Goal: Task Accomplishment & Management: Complete application form

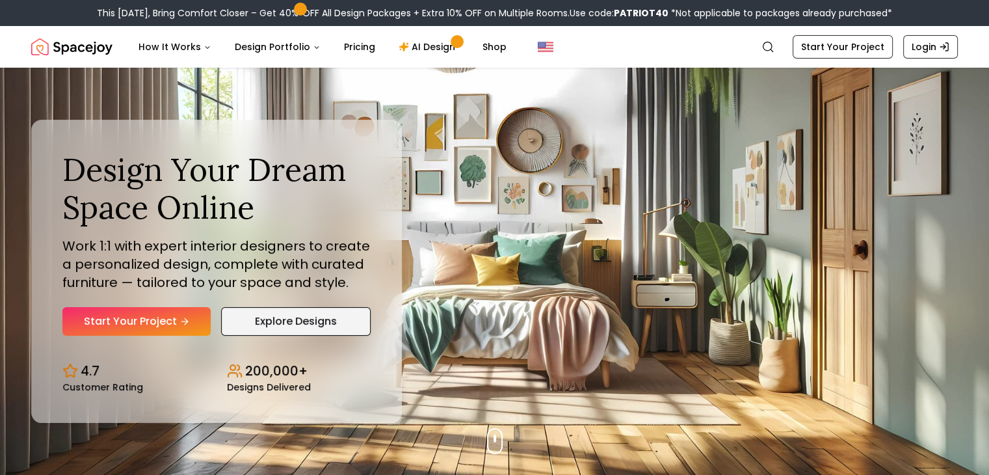
click at [314, 328] on link "Explore Designs" at bounding box center [296, 321] width 150 height 29
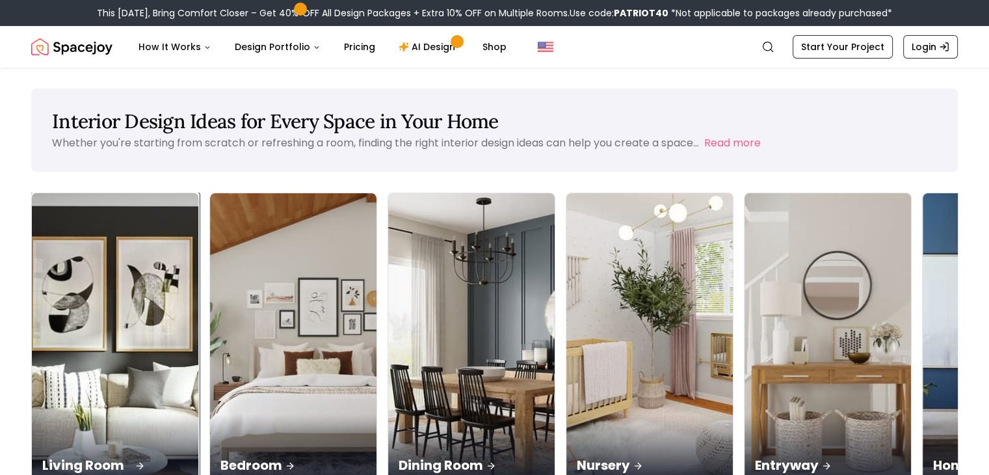
click at [122, 456] on p "Living Room" at bounding box center [115, 465] width 146 height 18
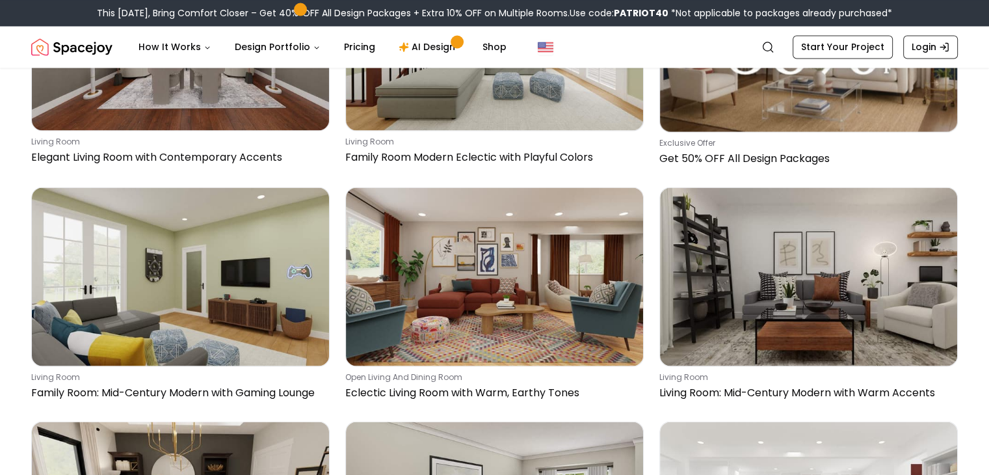
scroll to position [2342, 0]
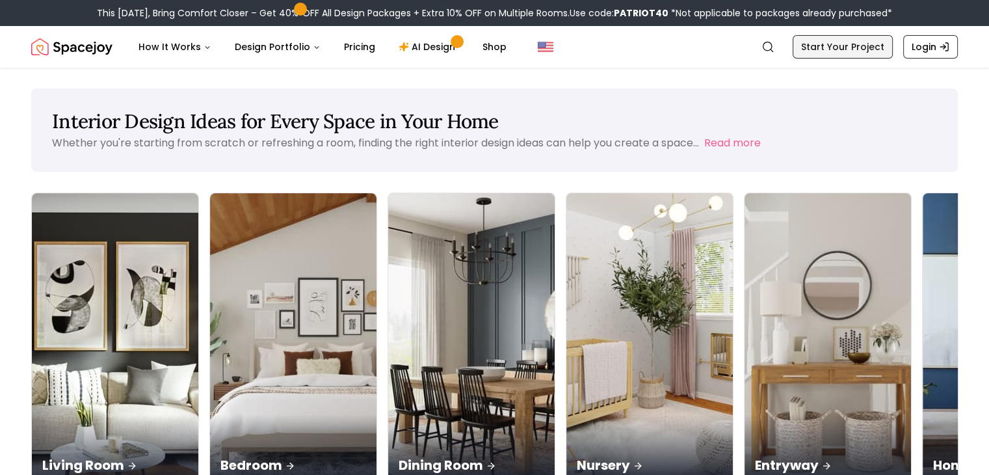
click at [864, 47] on link "Start Your Project" at bounding box center [843, 46] width 100 height 23
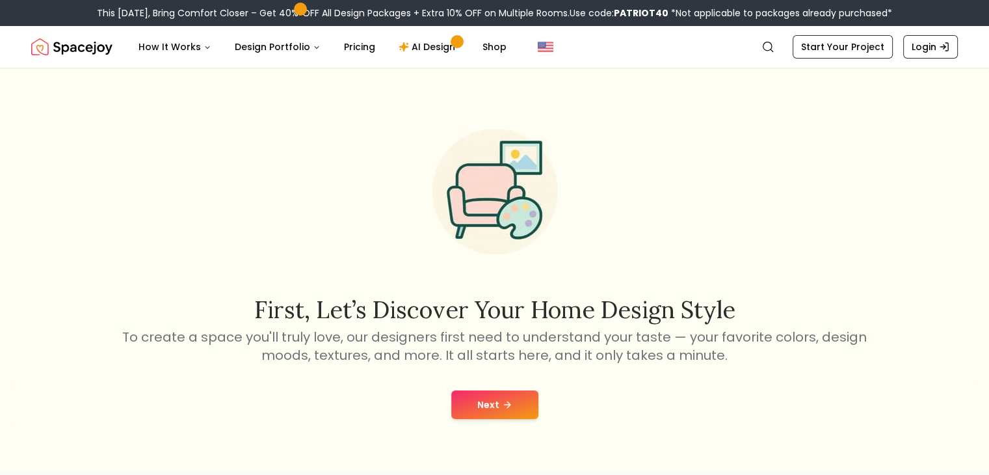
click at [511, 402] on icon at bounding box center [507, 404] width 10 height 10
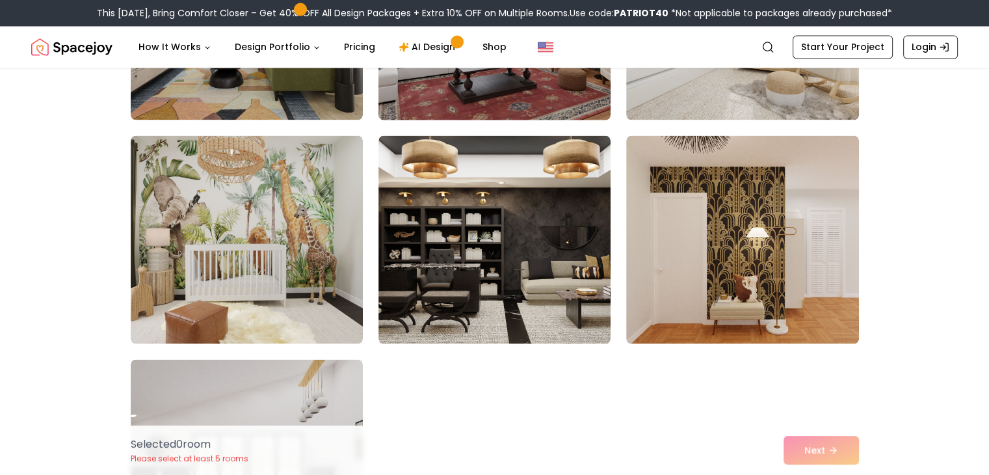
scroll to position [7257, 0]
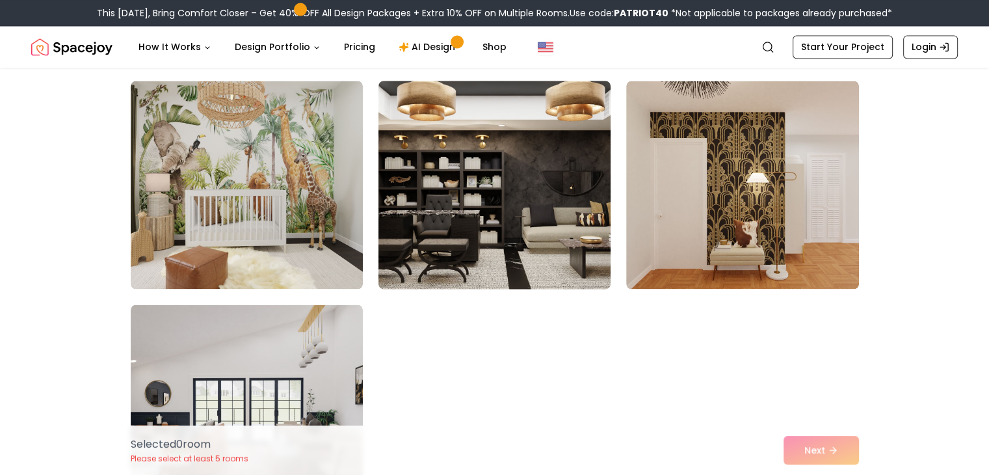
click at [431, 243] on img at bounding box center [495, 184] width 244 height 219
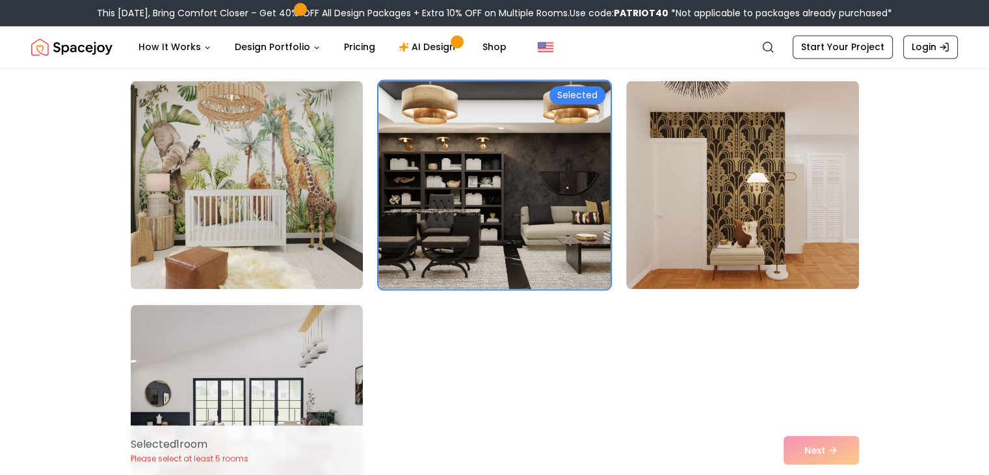
click at [807, 460] on div "Selected 1 room Please select at least 5 rooms Next" at bounding box center [494, 449] width 749 height 49
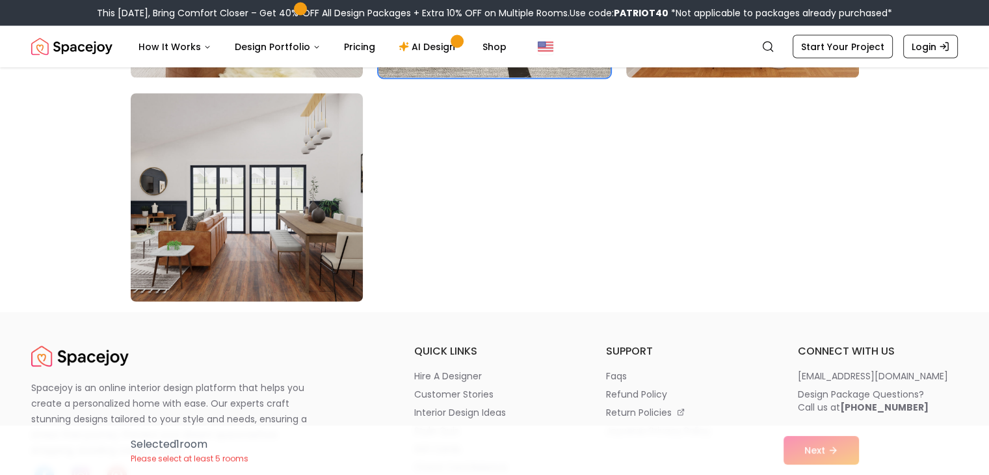
scroll to position [7452, 0]
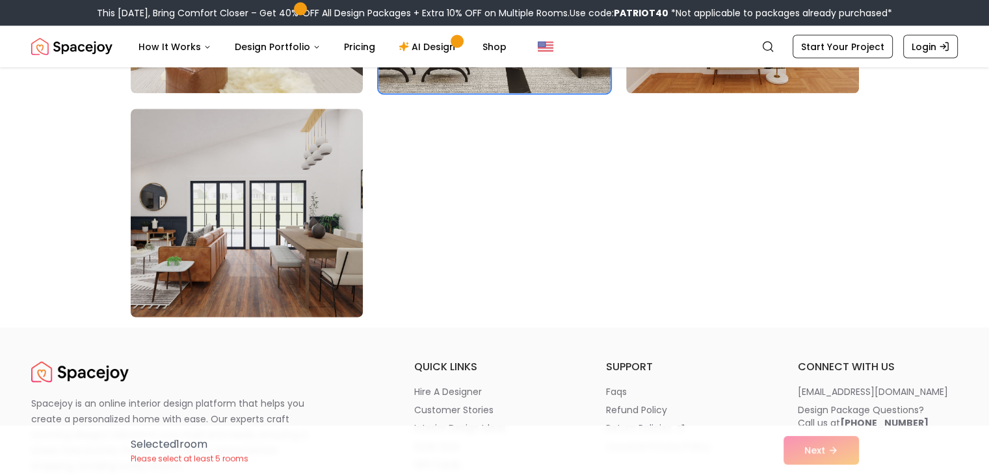
click at [286, 204] on img at bounding box center [247, 213] width 244 height 219
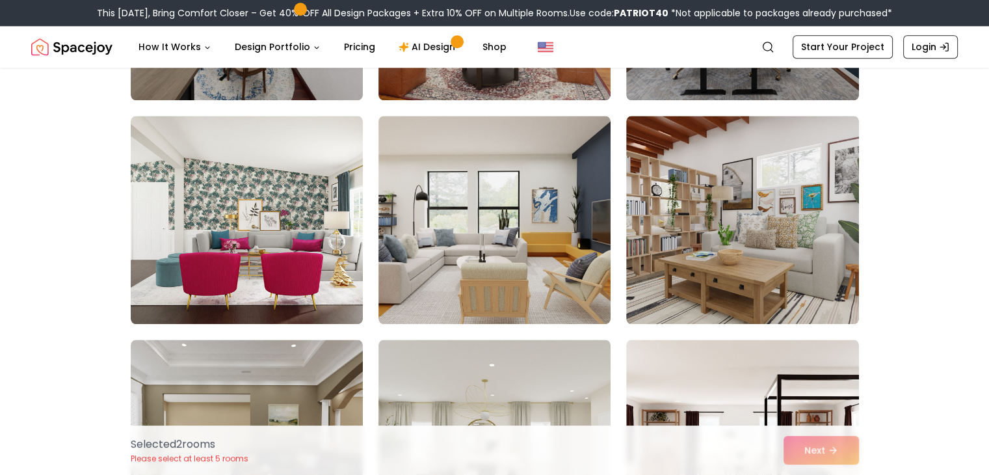
scroll to position [1431, 0]
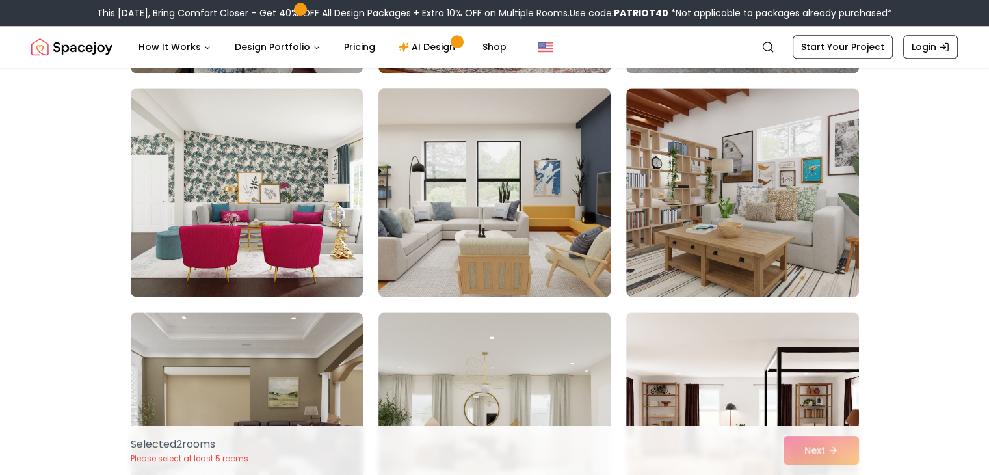
click at [529, 226] on img at bounding box center [495, 192] width 244 height 219
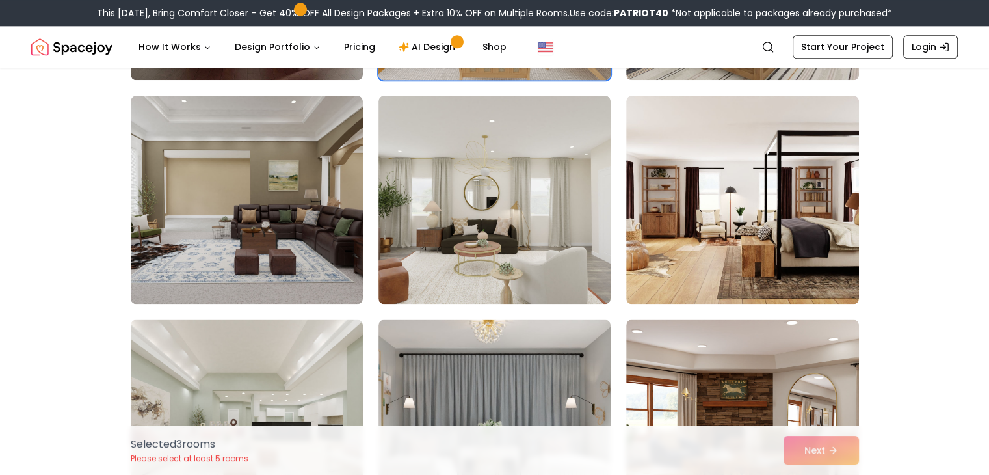
scroll to position [1691, 0]
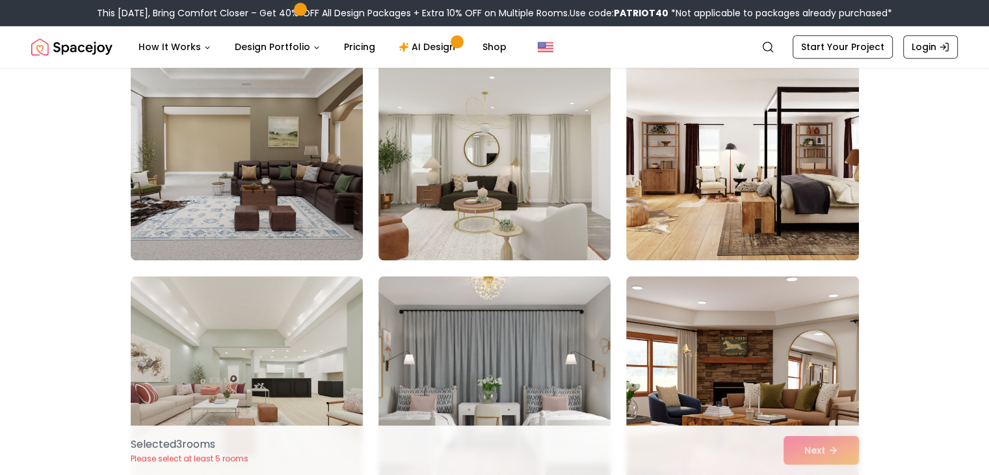
click at [529, 226] on img at bounding box center [495, 156] width 232 height 208
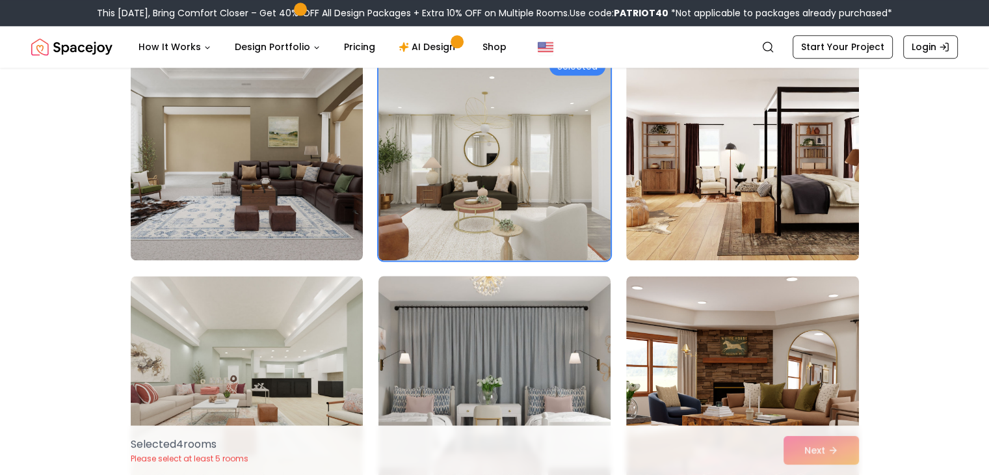
click at [460, 335] on img at bounding box center [495, 380] width 244 height 219
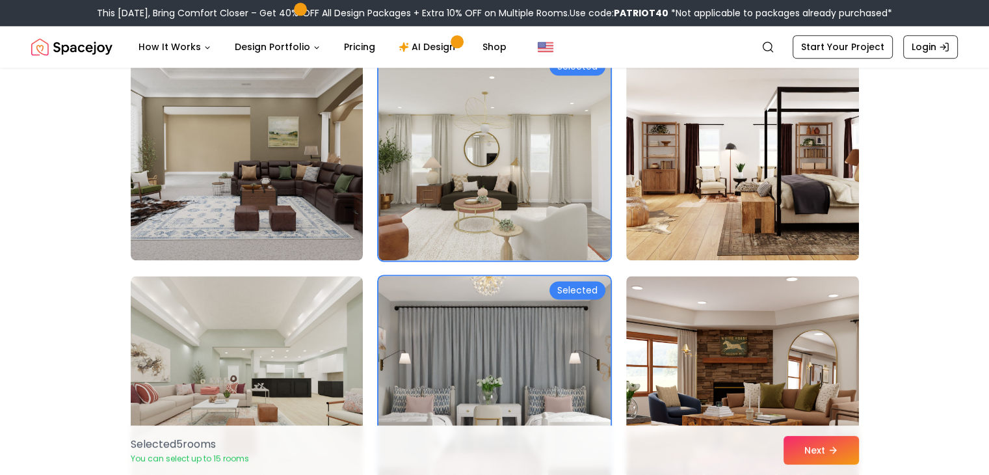
click at [598, 294] on div "Selected" at bounding box center [578, 290] width 56 height 18
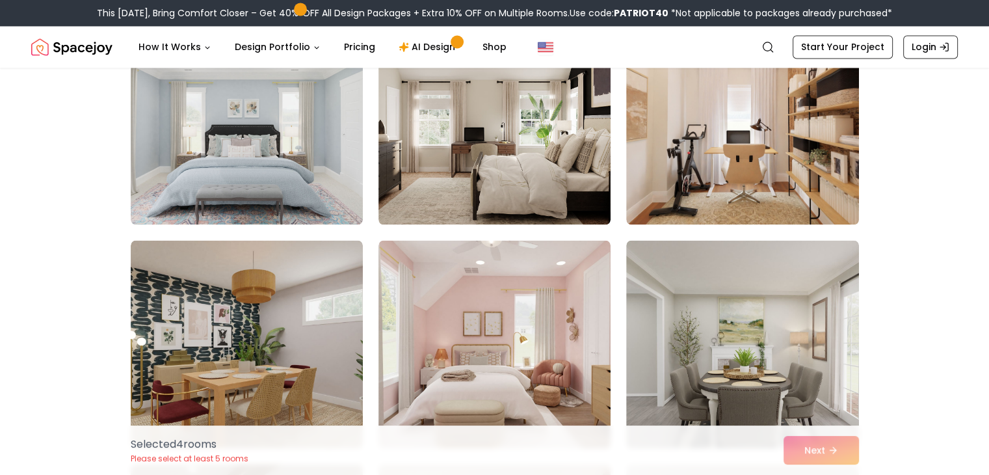
scroll to position [2277, 0]
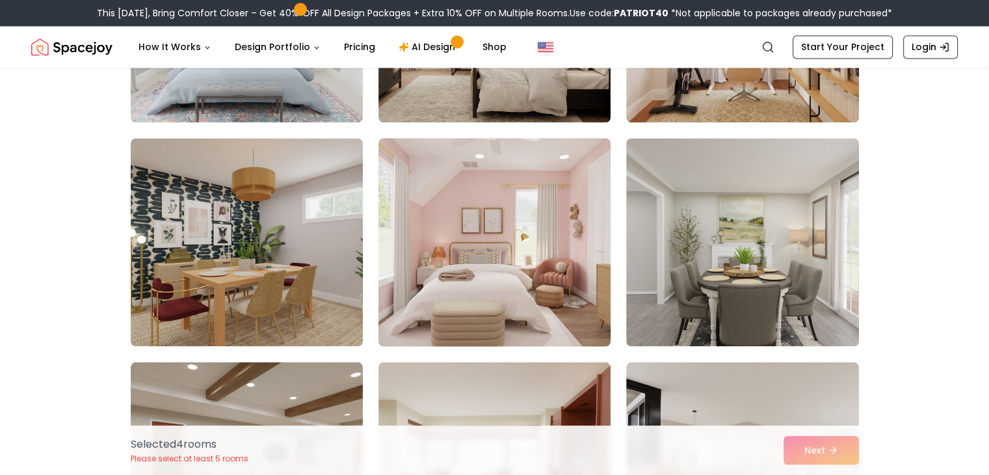
click at [499, 310] on img at bounding box center [495, 242] width 244 height 219
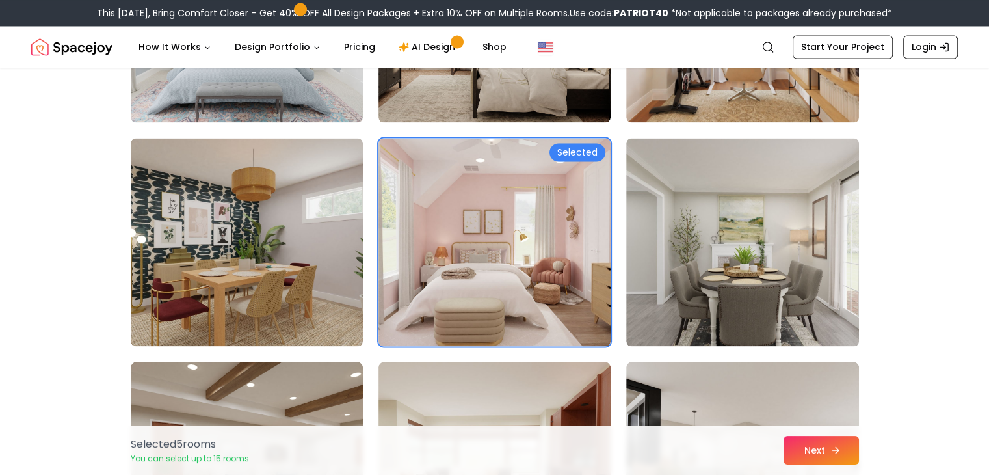
click at [805, 443] on button "Next" at bounding box center [821, 450] width 75 height 29
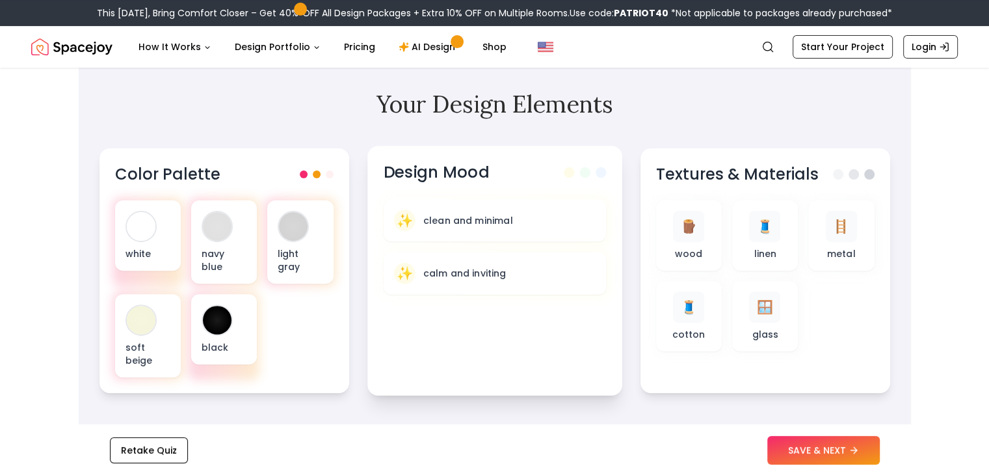
scroll to position [390, 0]
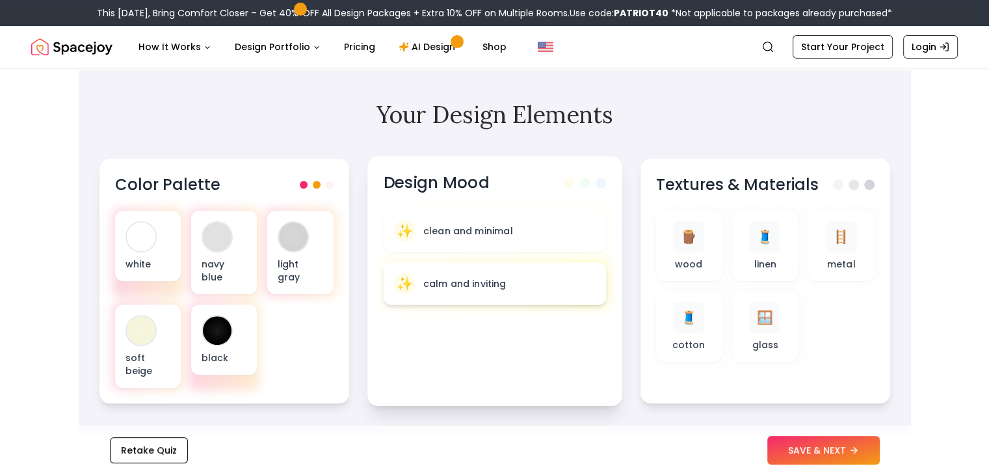
click at [506, 301] on div "✨ calm and inviting" at bounding box center [494, 283] width 223 height 42
click at [521, 229] on div "✨ clean and minimal" at bounding box center [495, 230] width 202 height 21
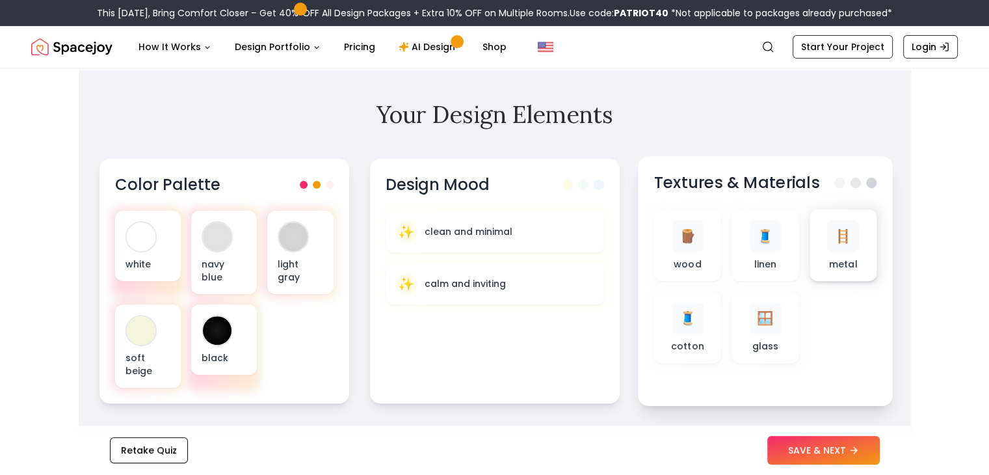
click at [859, 241] on div "🪜 metal" at bounding box center [843, 245] width 46 height 51
click at [781, 238] on div "🧵 linen" at bounding box center [765, 245] width 46 height 51
click at [693, 242] on span "🪵" at bounding box center [687, 235] width 17 height 19
drag, startPoint x: 686, startPoint y: 342, endPoint x: 757, endPoint y: 347, distance: 71.7
click at [686, 342] on p "cotton" at bounding box center [687, 346] width 33 height 13
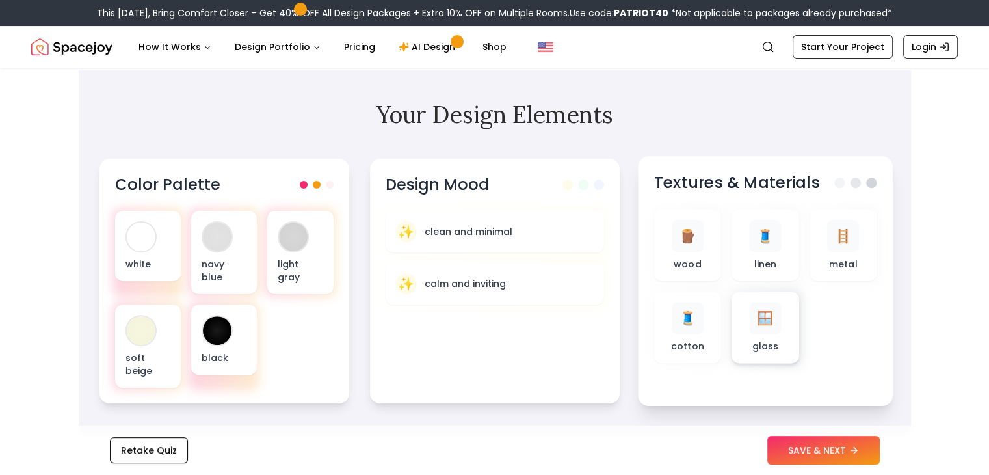
click at [768, 345] on p "glass" at bounding box center [765, 346] width 27 height 13
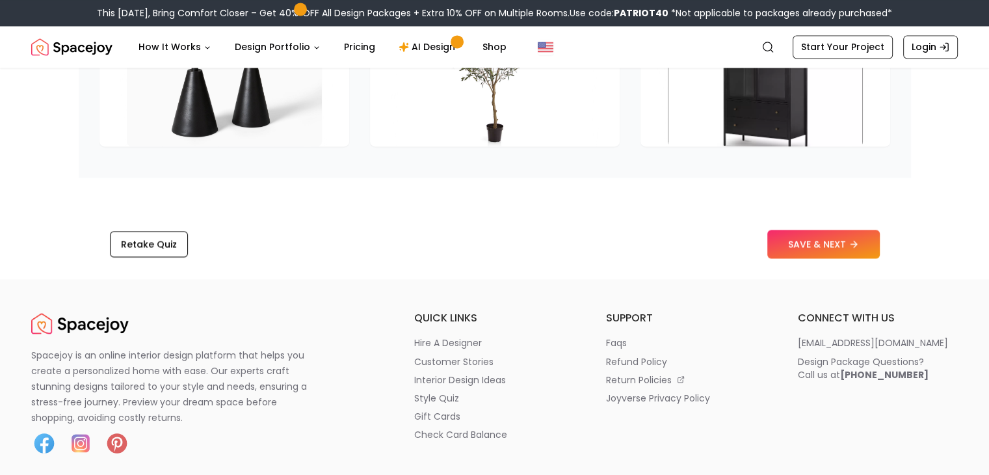
scroll to position [2147, 0]
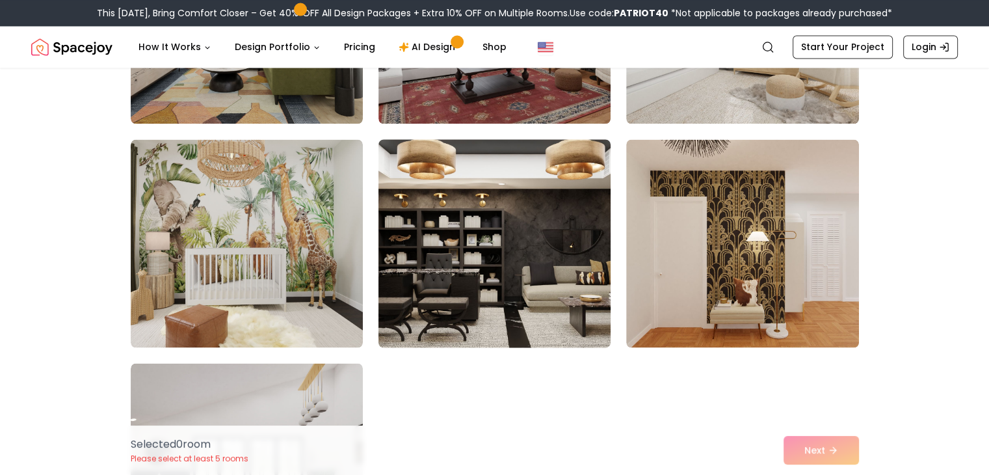
scroll to position [7197, 0]
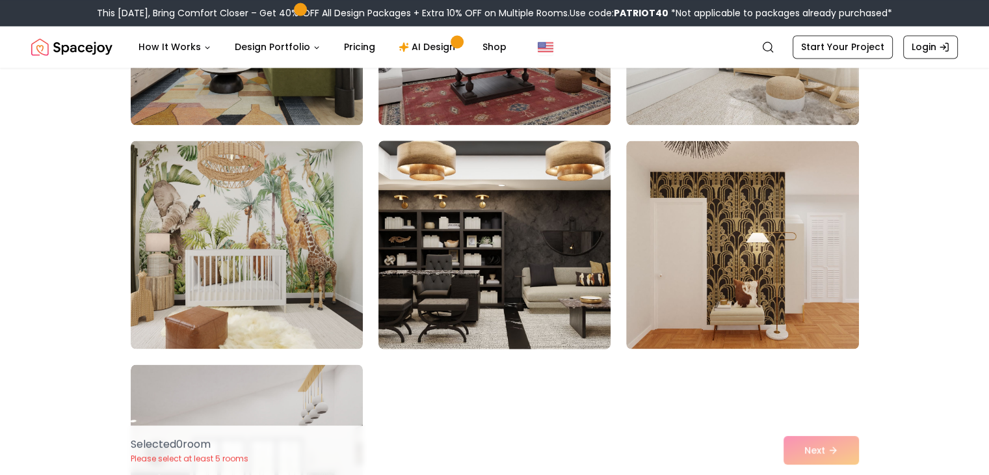
click at [498, 212] on img at bounding box center [495, 244] width 244 height 219
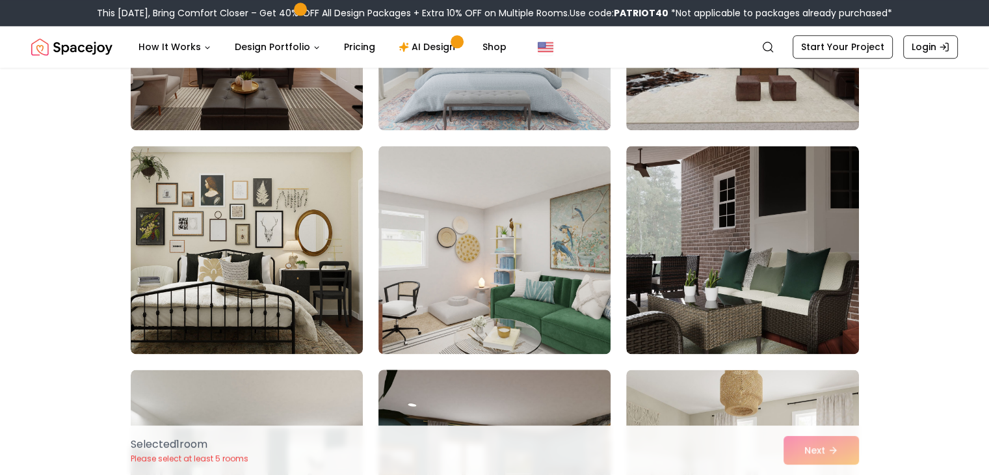
scroll to position [6741, 0]
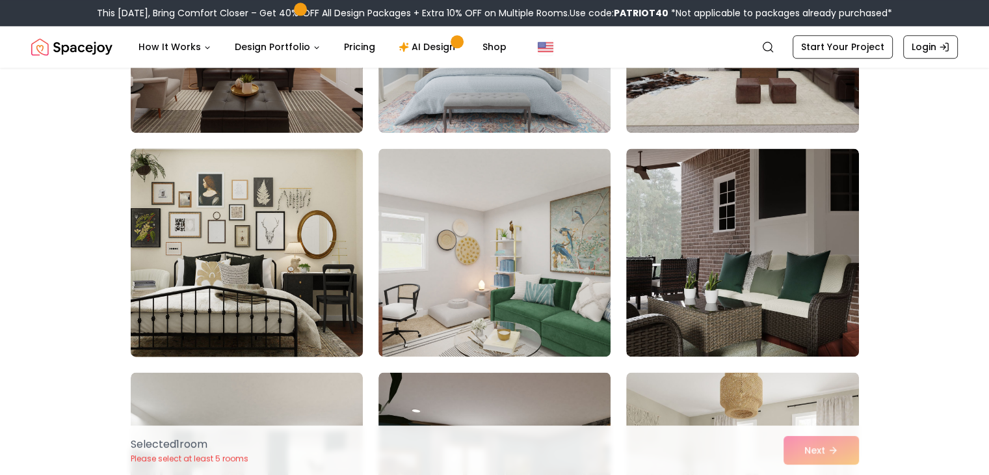
click at [308, 247] on img at bounding box center [247, 252] width 244 height 219
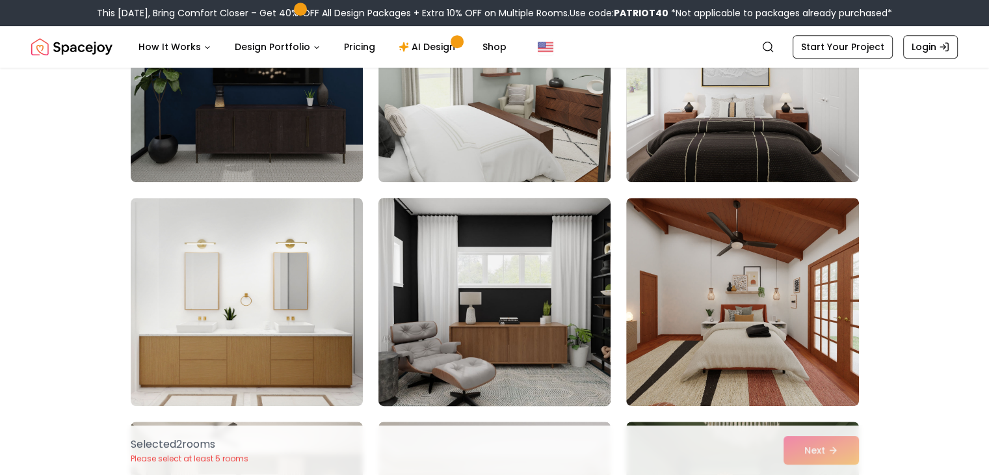
scroll to position [5571, 0]
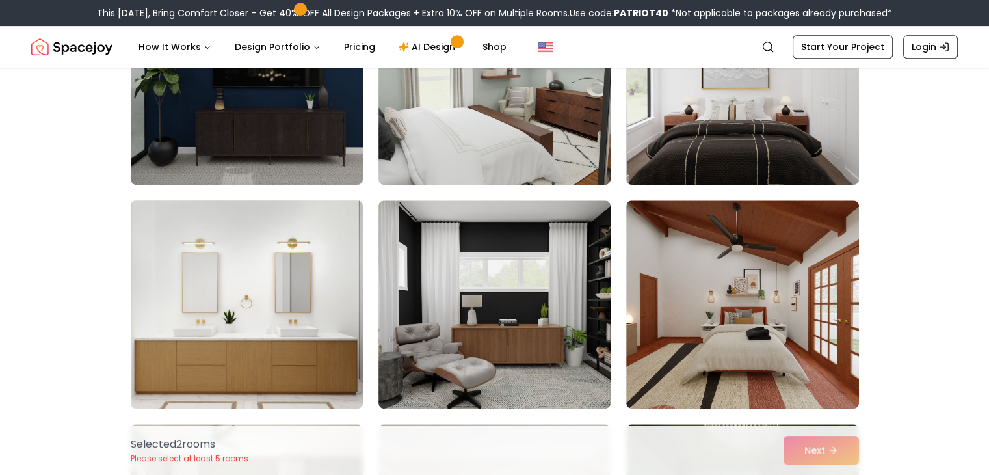
click at [283, 285] on img at bounding box center [247, 304] width 244 height 219
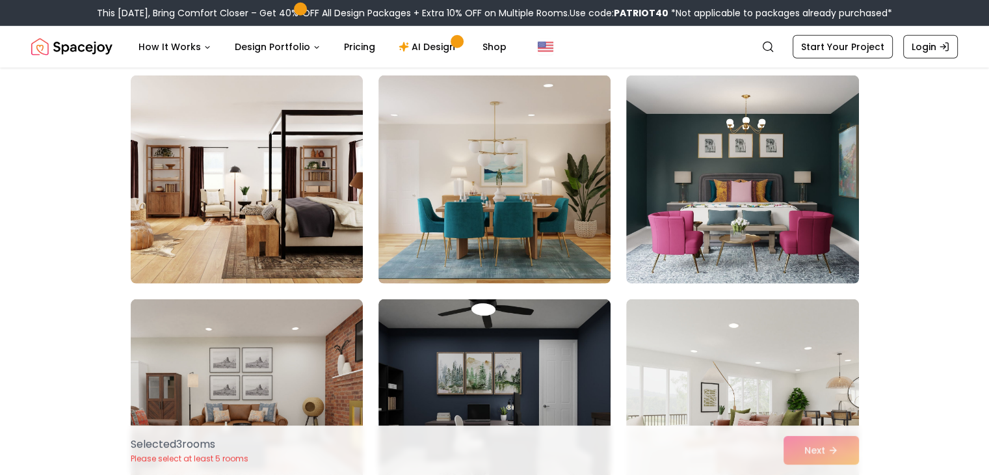
scroll to position [3879, 0]
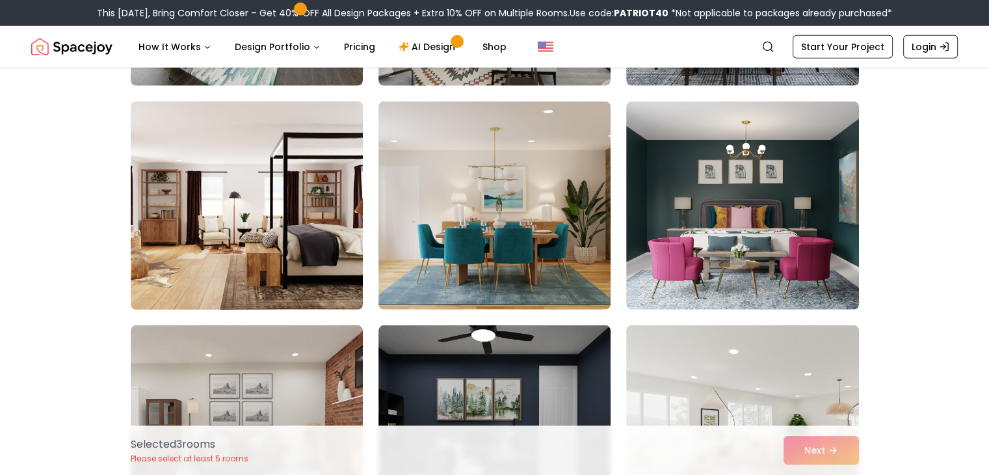
click at [265, 263] on img at bounding box center [247, 205] width 244 height 219
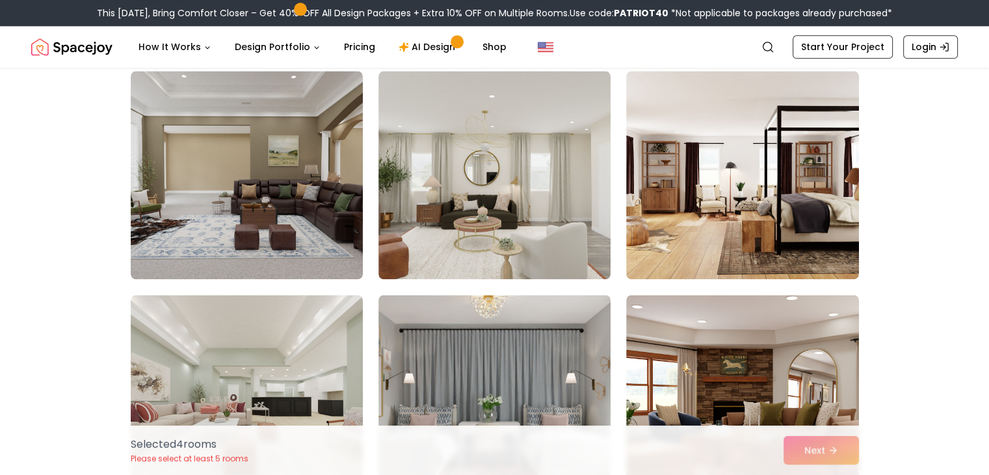
scroll to position [1668, 0]
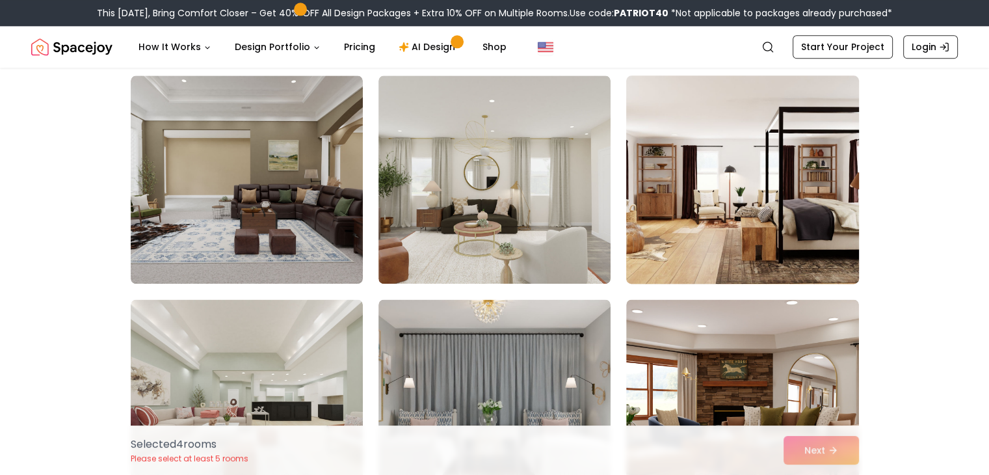
click at [669, 198] on img at bounding box center [743, 179] width 244 height 219
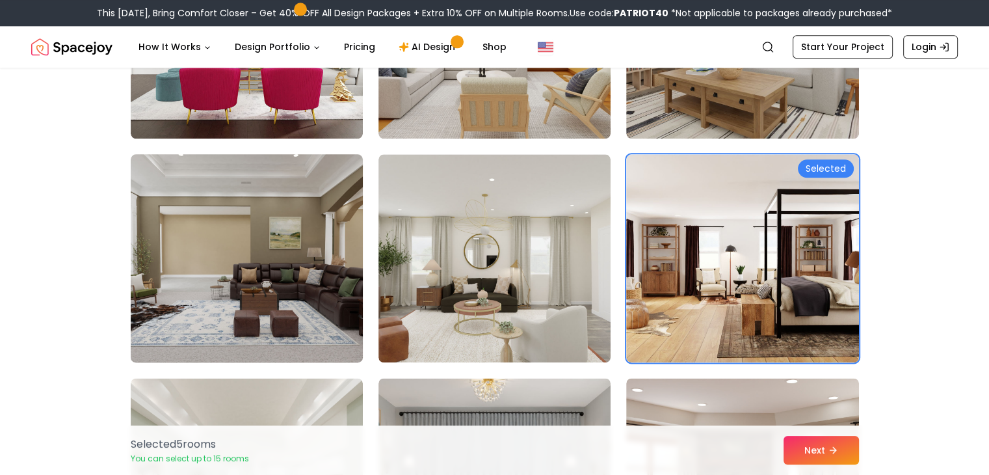
scroll to position [1538, 0]
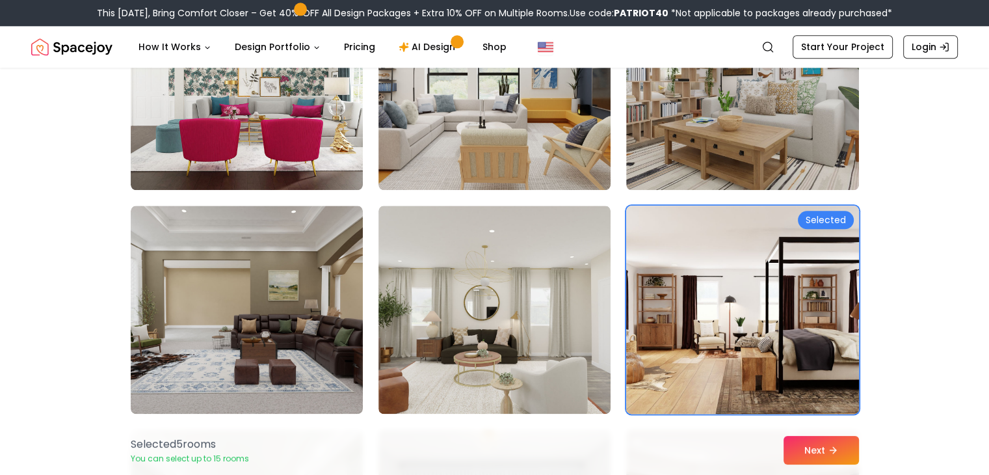
click at [777, 328] on img at bounding box center [743, 309] width 244 height 219
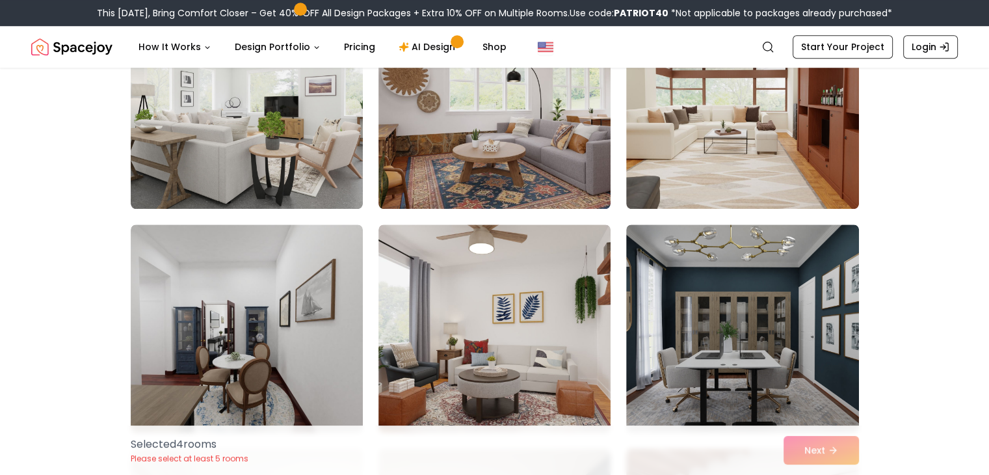
scroll to position [1017, 0]
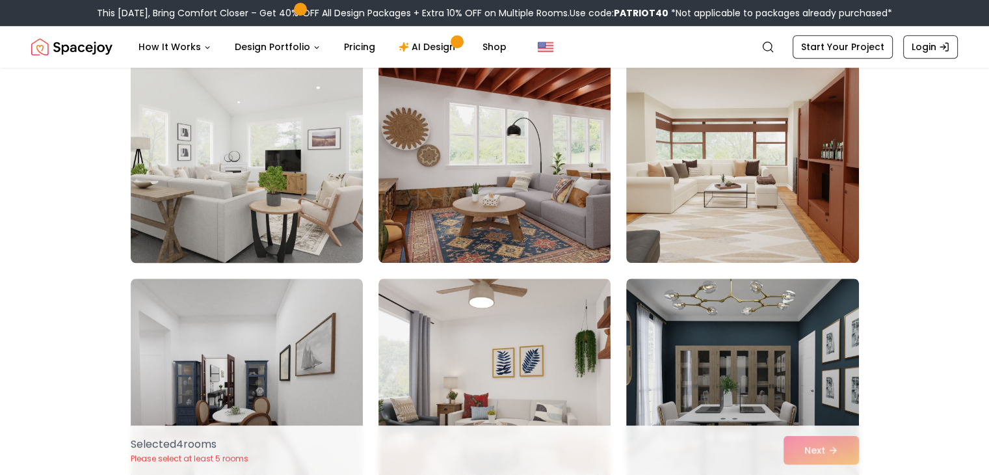
click at [319, 199] on img at bounding box center [247, 158] width 244 height 219
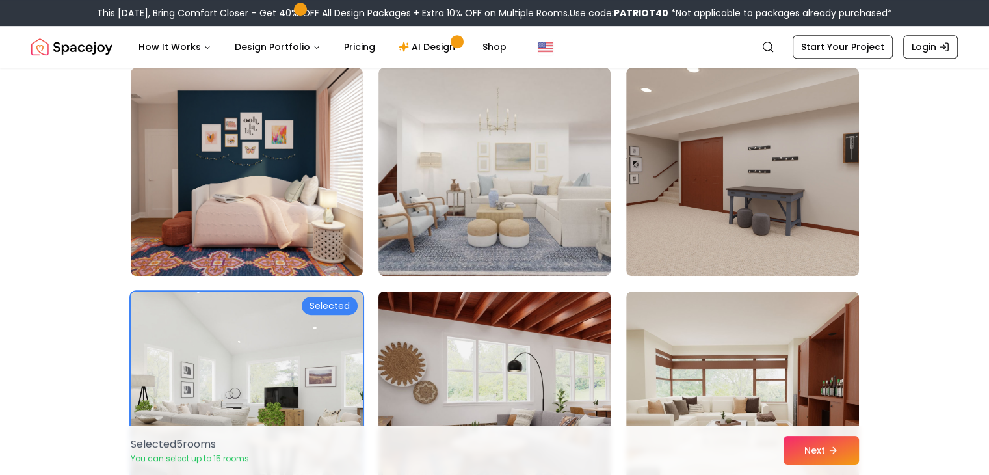
scroll to position [757, 0]
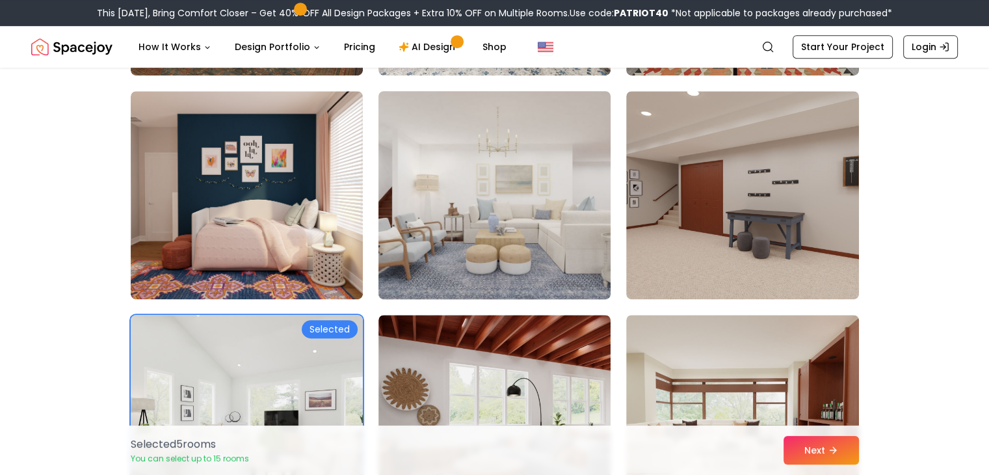
click at [507, 222] on img at bounding box center [495, 195] width 244 height 219
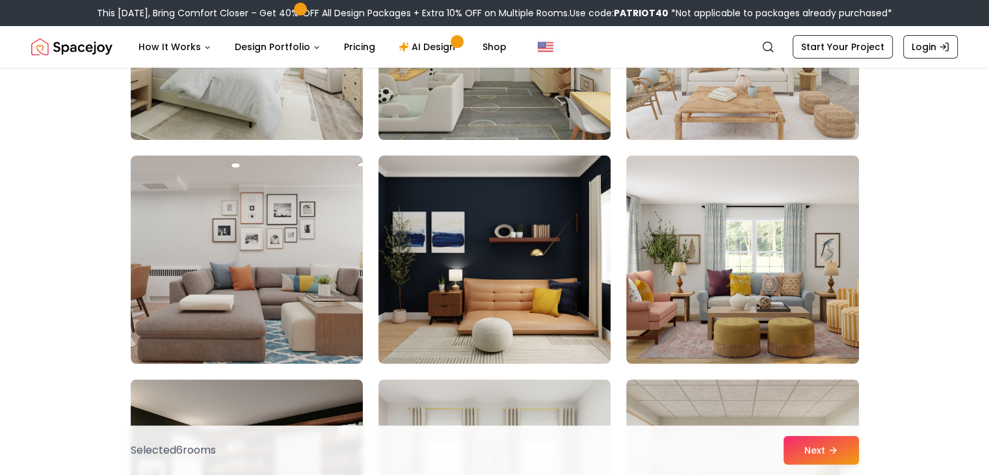
scroll to position [237, 0]
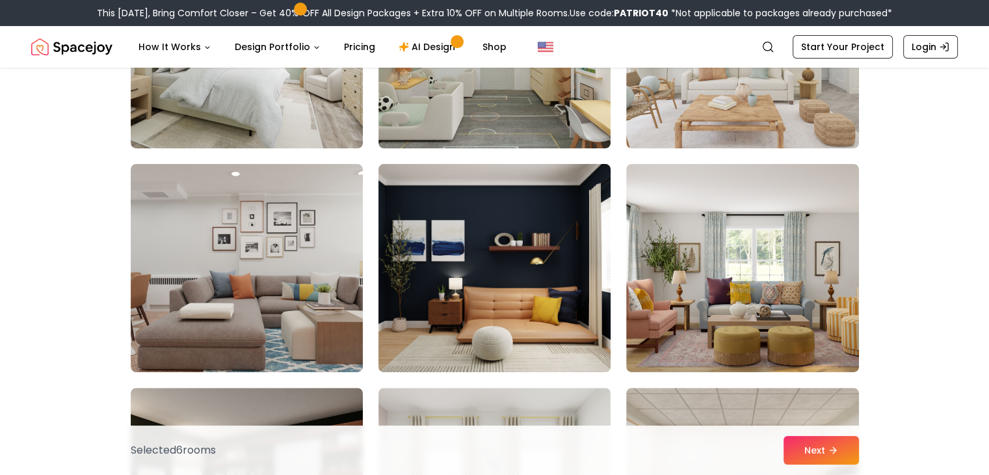
click at [461, 304] on img at bounding box center [495, 268] width 244 height 219
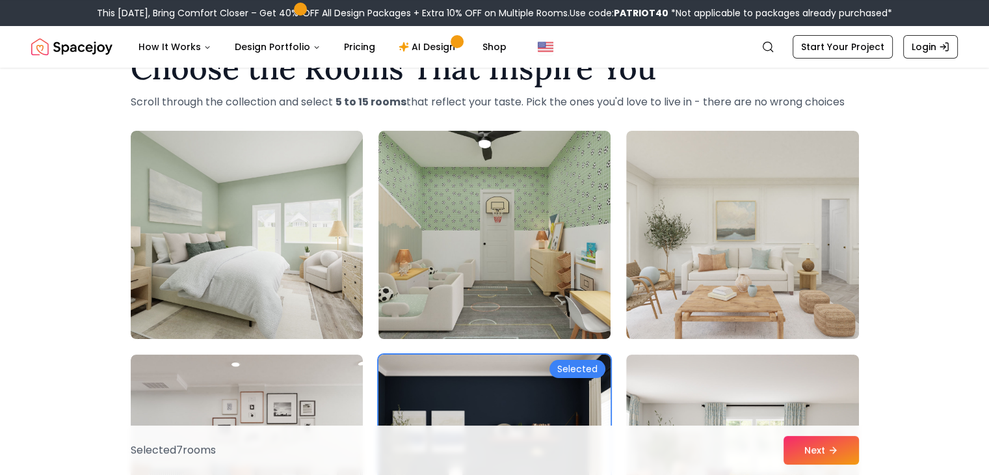
scroll to position [42, 0]
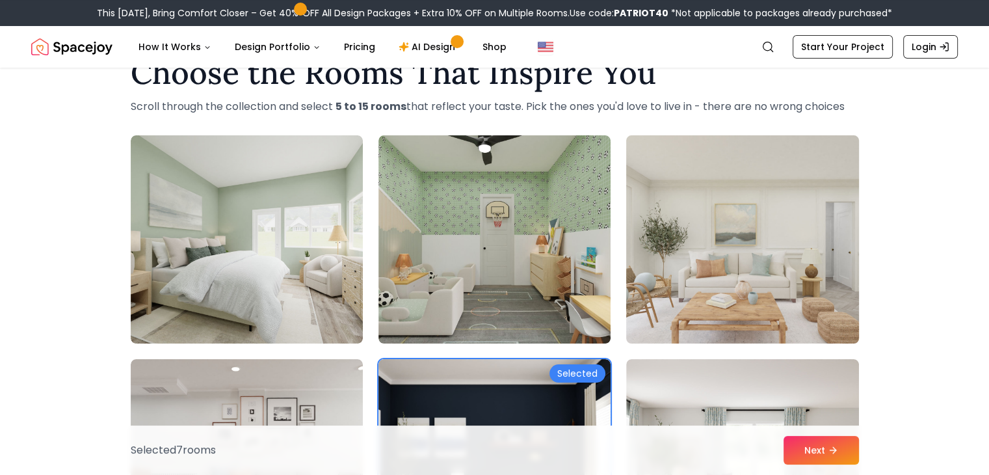
click at [742, 295] on img at bounding box center [743, 239] width 244 height 219
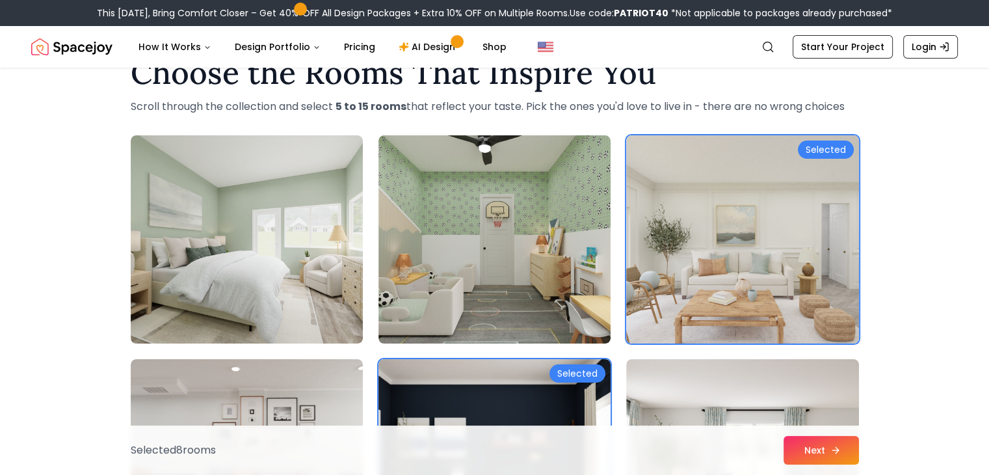
click at [812, 453] on button "Next" at bounding box center [821, 450] width 75 height 29
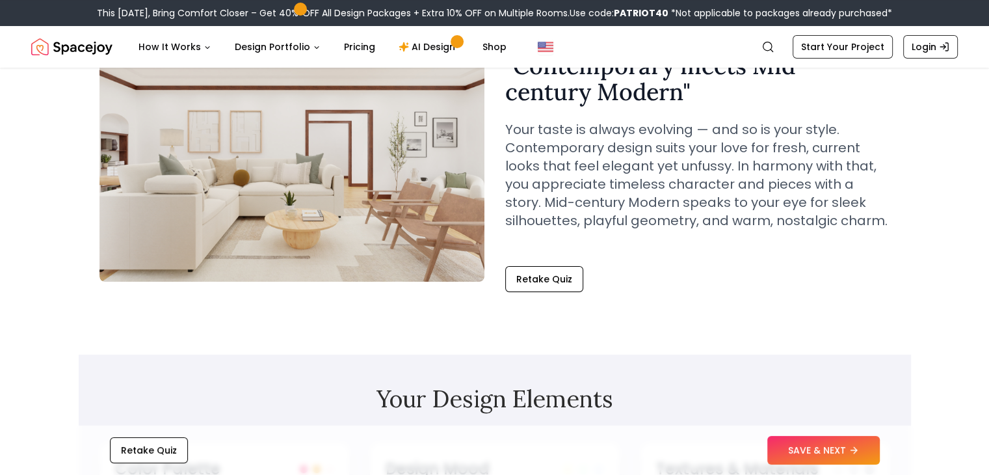
scroll to position [130, 0]
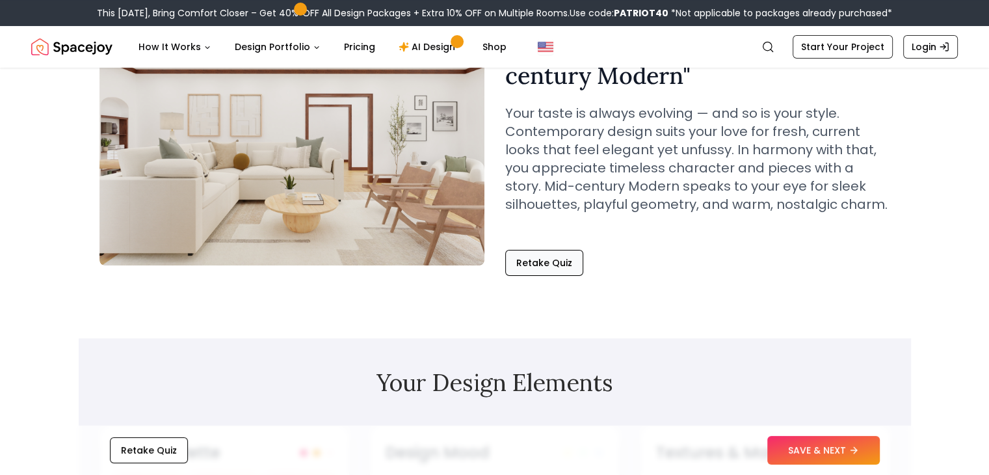
click at [554, 272] on button "Retake Quiz" at bounding box center [544, 263] width 78 height 26
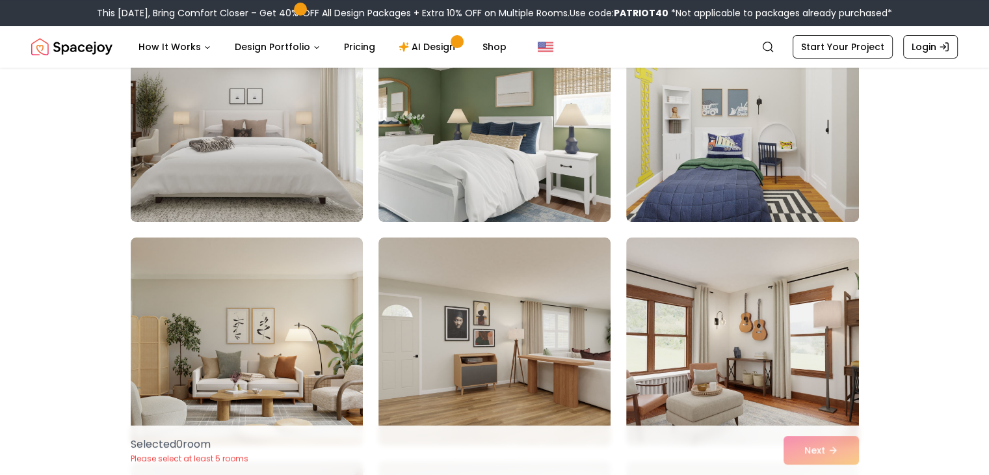
scroll to position [195, 0]
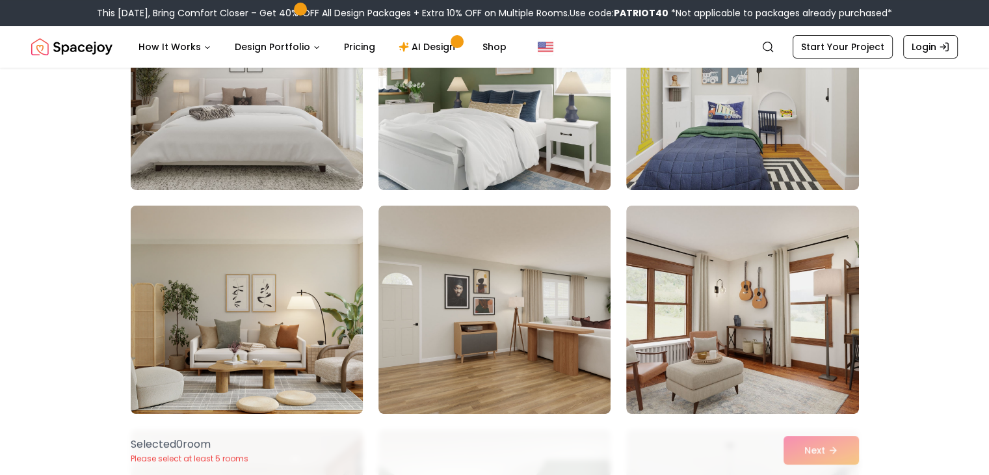
click at [209, 344] on img at bounding box center [247, 309] width 244 height 219
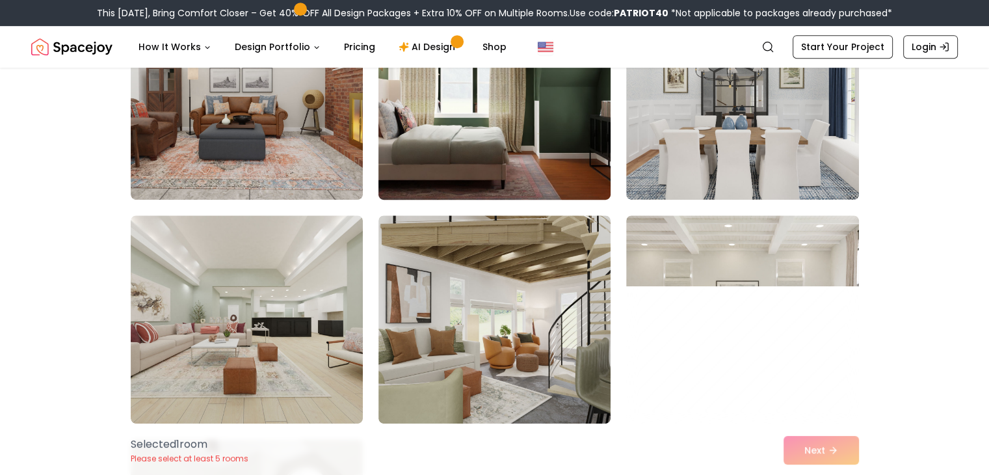
scroll to position [650, 0]
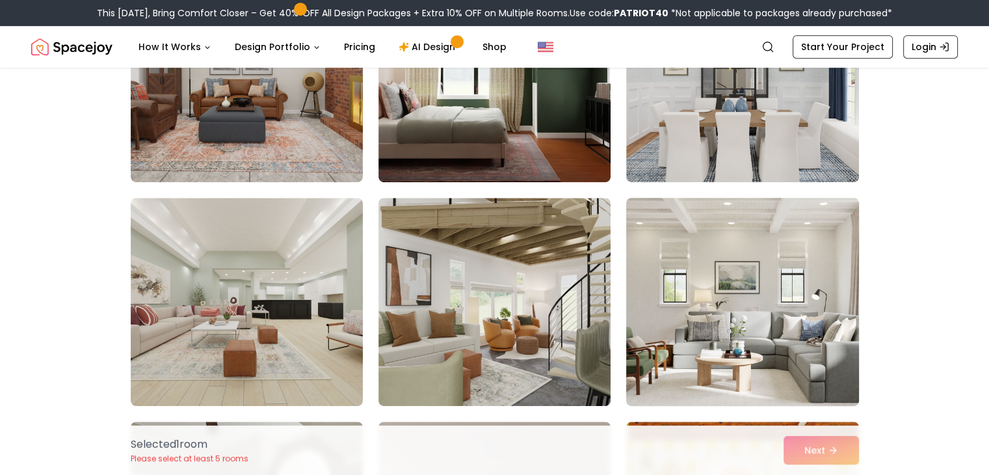
click at [709, 242] on img at bounding box center [743, 302] width 244 height 219
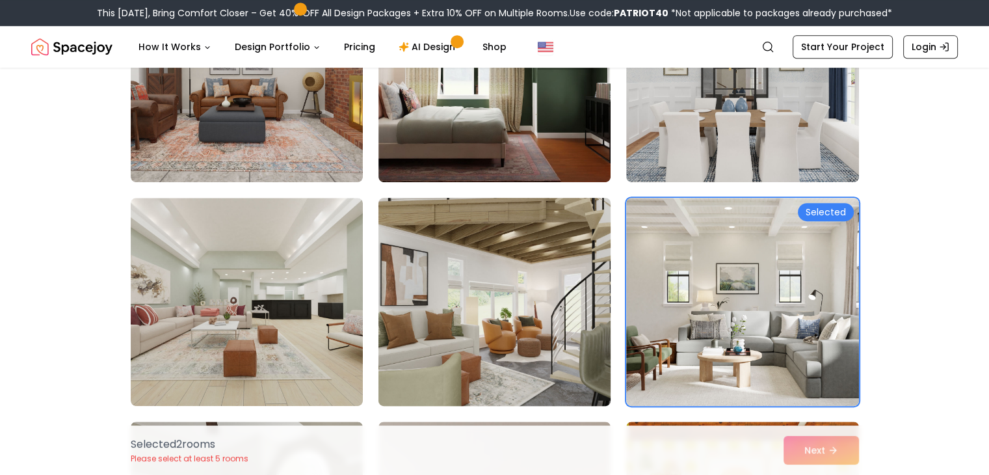
click at [515, 327] on img at bounding box center [495, 302] width 244 height 219
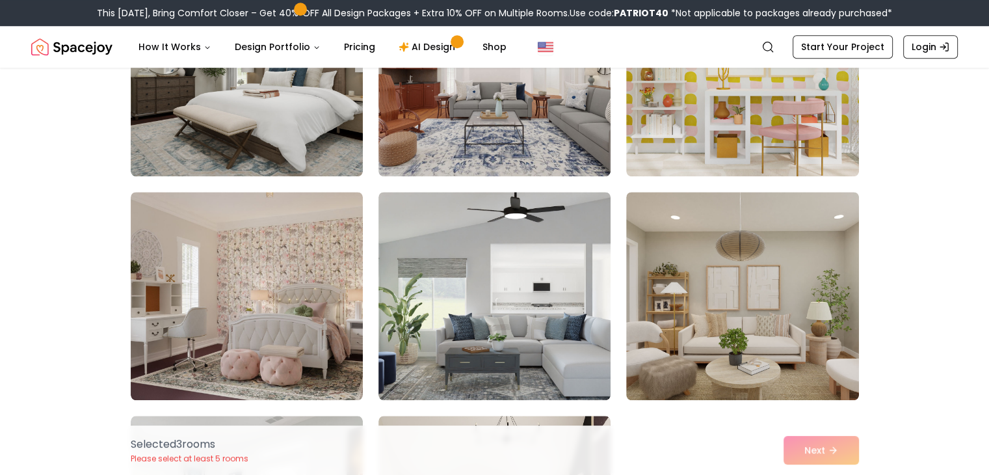
scroll to position [1171, 0]
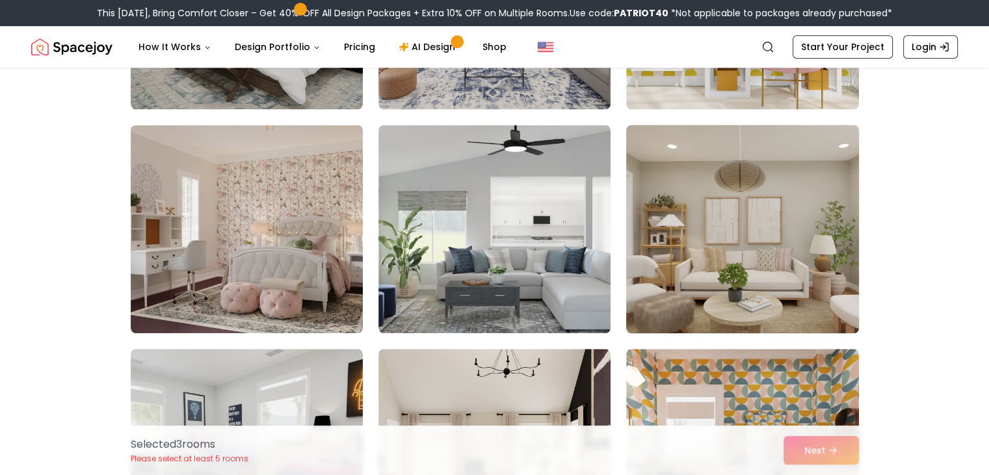
click at [723, 247] on img at bounding box center [743, 229] width 244 height 219
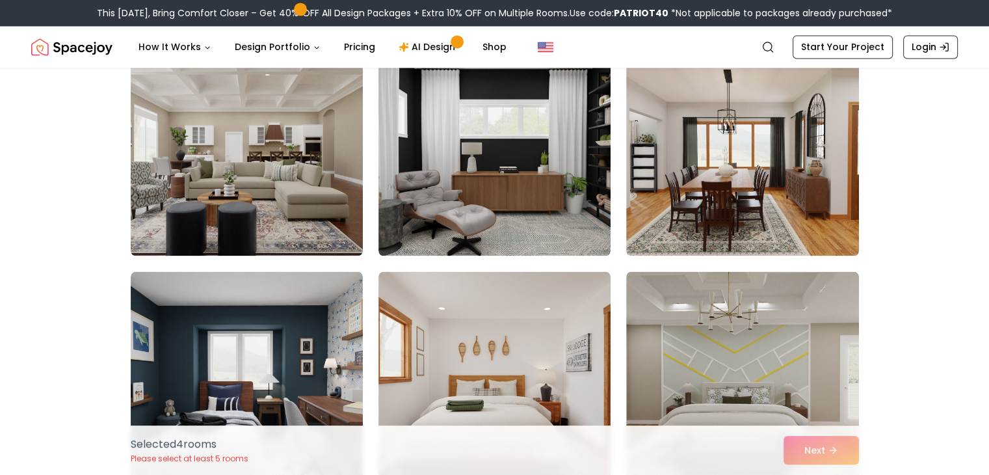
scroll to position [2147, 0]
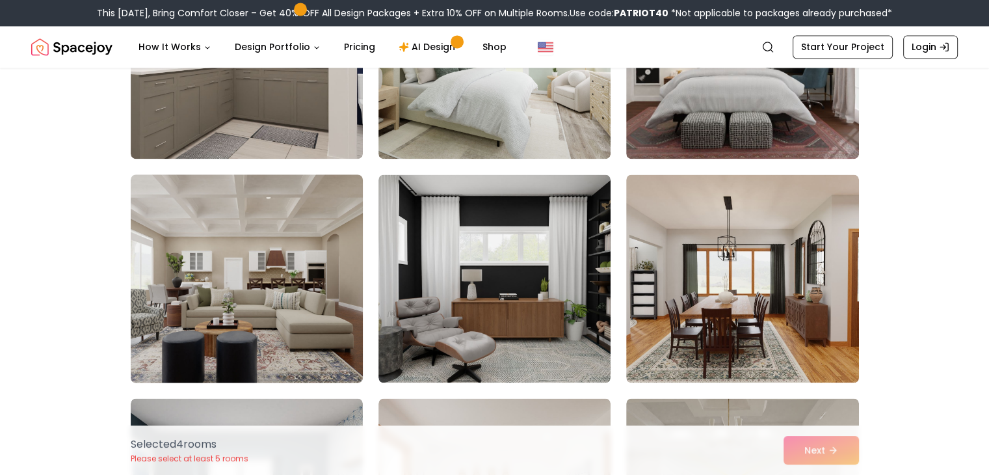
click at [295, 291] on img at bounding box center [247, 278] width 244 height 219
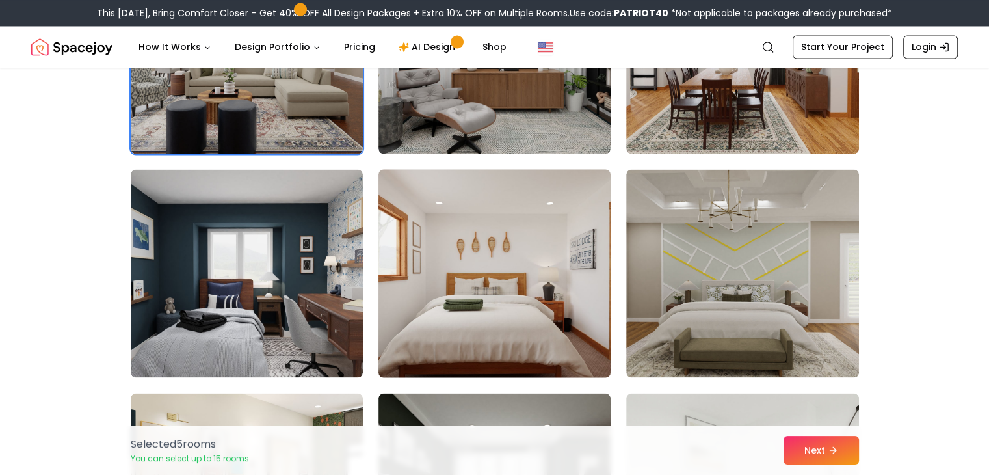
scroll to position [2082, 0]
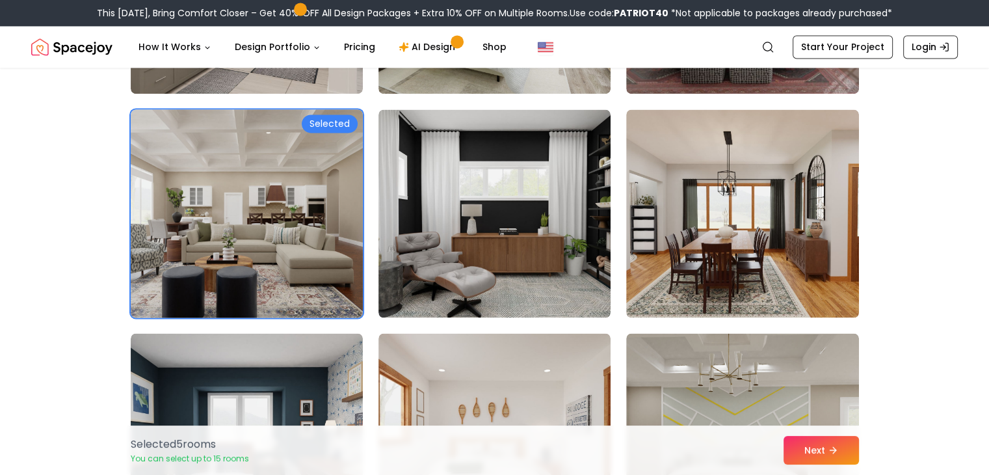
click at [279, 237] on img at bounding box center [247, 213] width 244 height 219
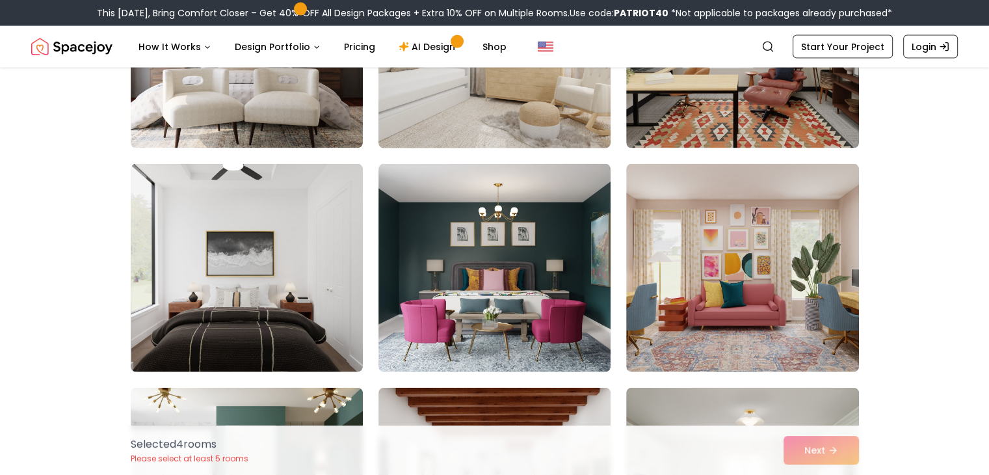
scroll to position [2927, 0]
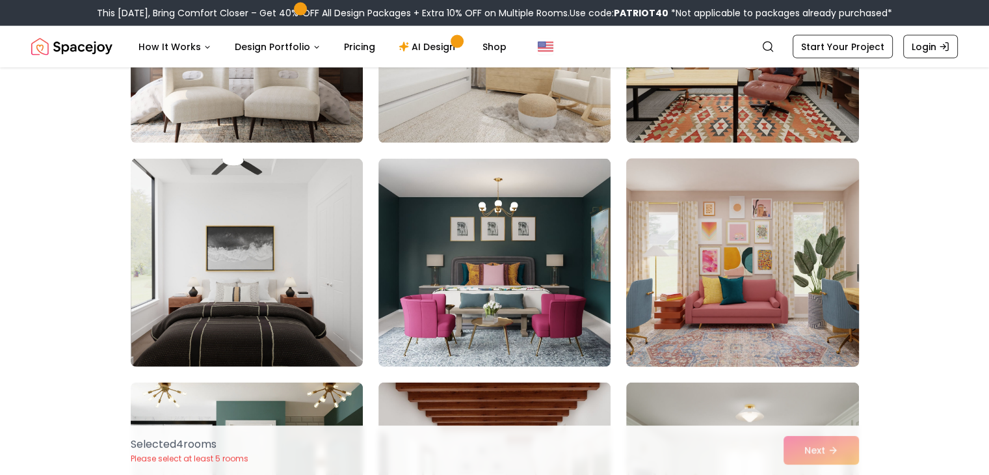
click at [800, 269] on img at bounding box center [743, 263] width 244 height 219
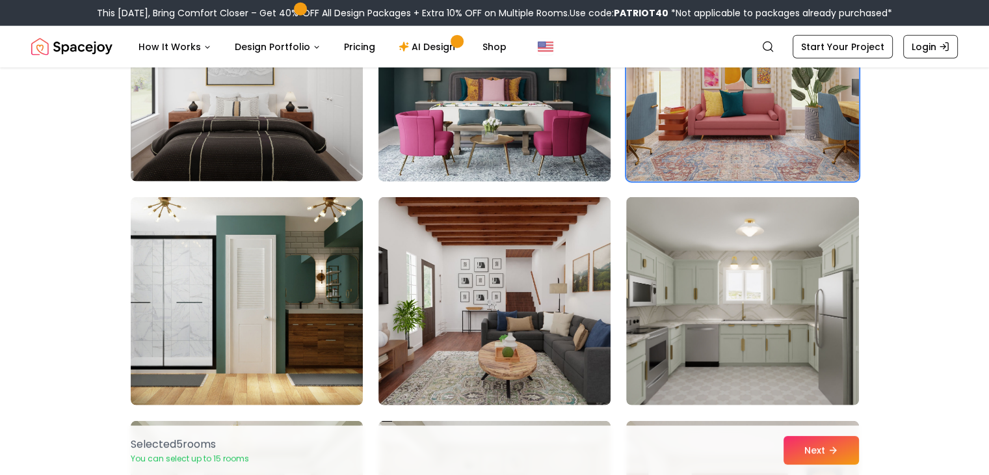
scroll to position [3122, 0]
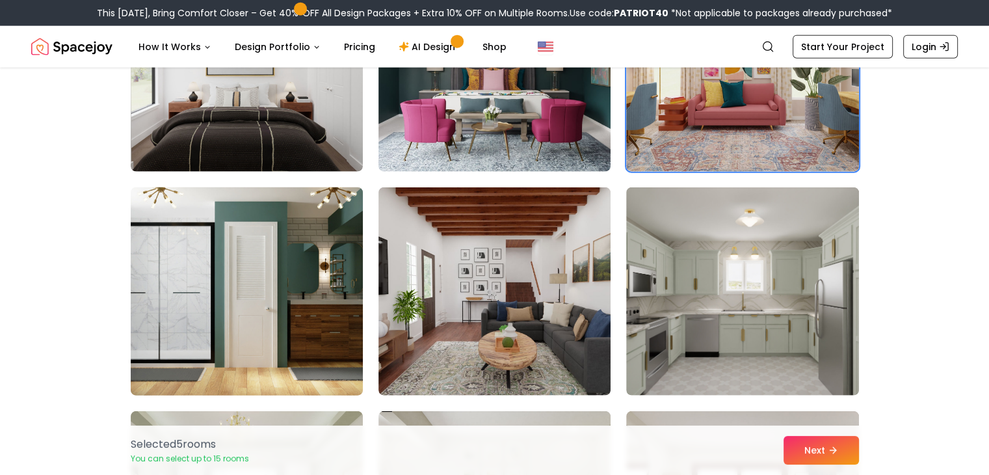
click at [239, 356] on img at bounding box center [247, 291] width 244 height 219
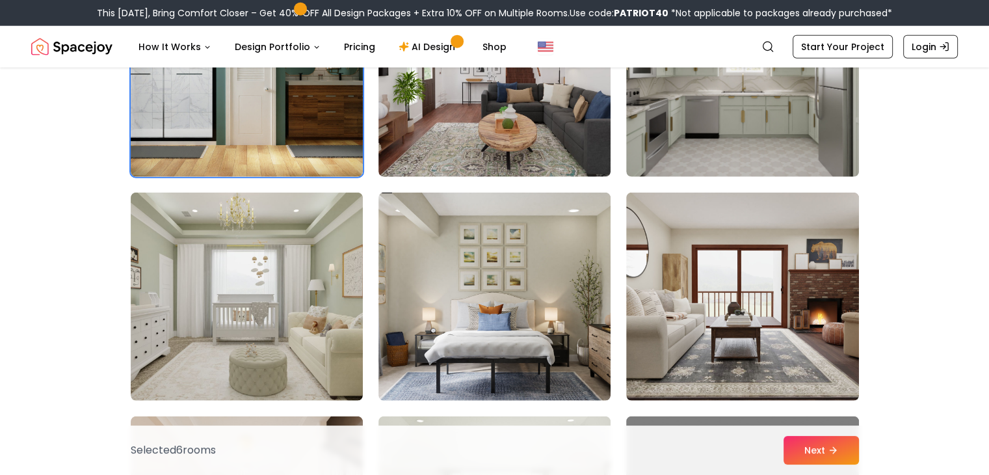
scroll to position [3382, 0]
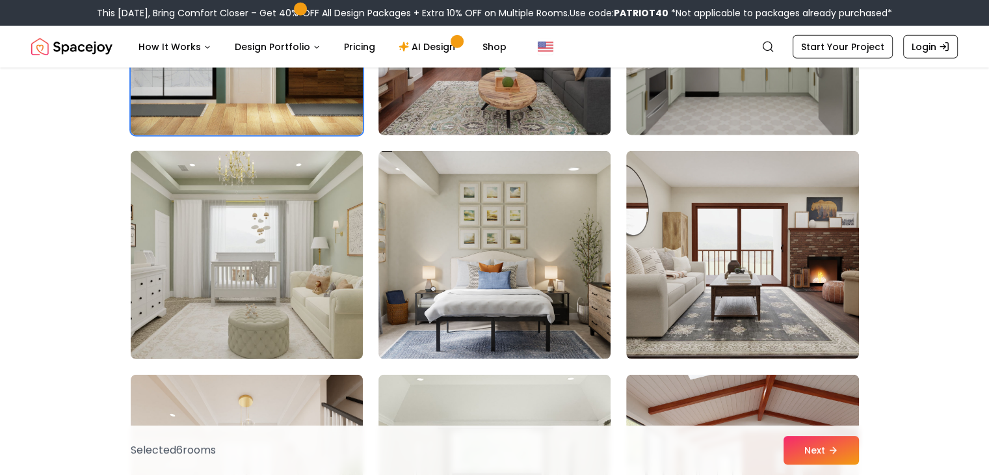
click at [285, 329] on img at bounding box center [247, 255] width 244 height 219
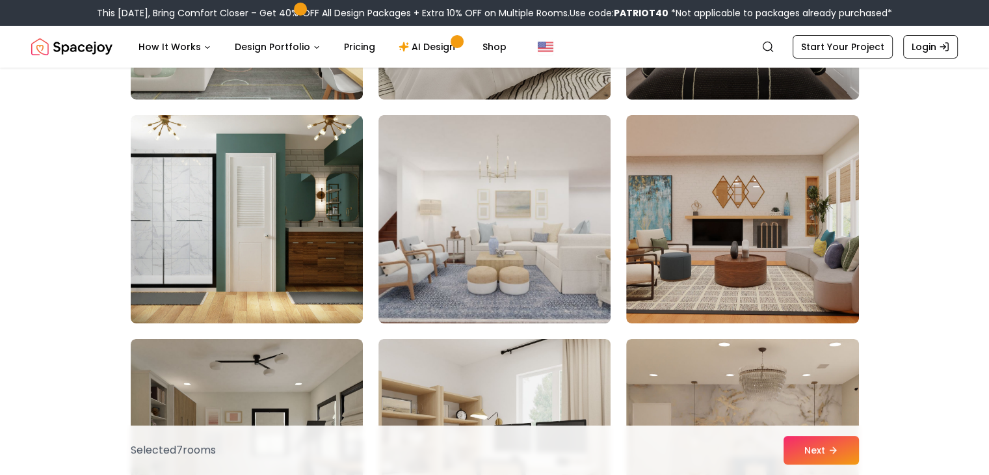
scroll to position [4553, 0]
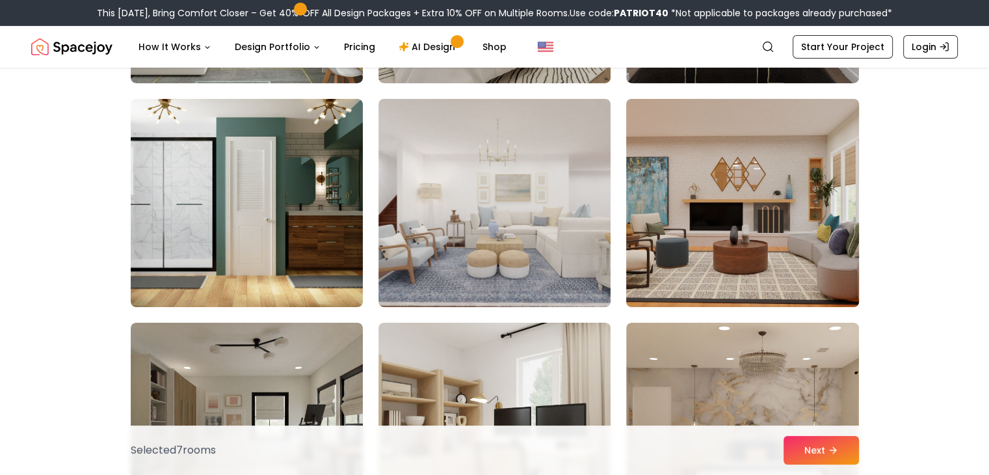
click at [717, 240] on img at bounding box center [743, 203] width 244 height 219
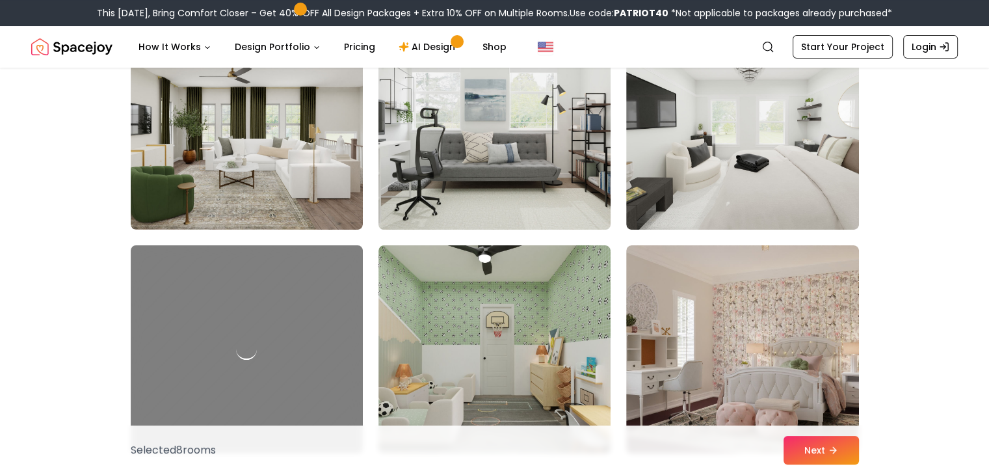
scroll to position [5074, 0]
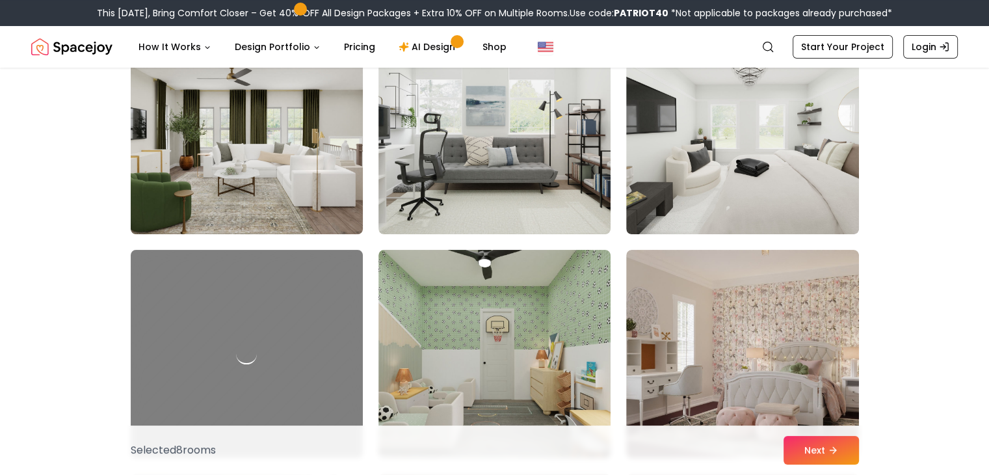
click at [272, 157] on img at bounding box center [247, 130] width 244 height 219
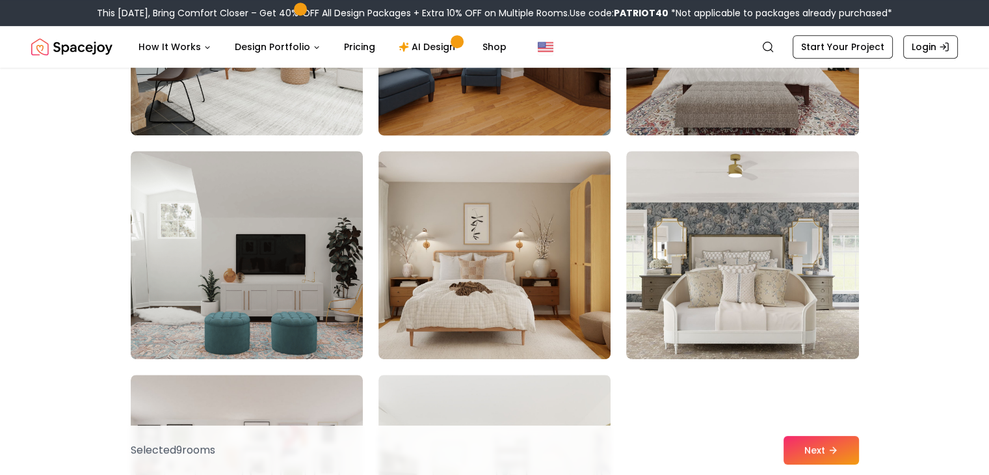
scroll to position [5724, 0]
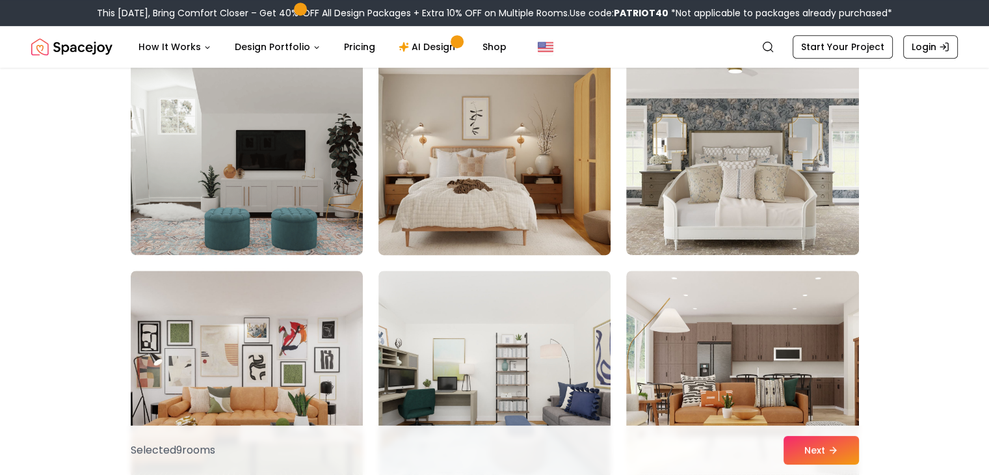
click at [475, 201] on img at bounding box center [495, 151] width 244 height 219
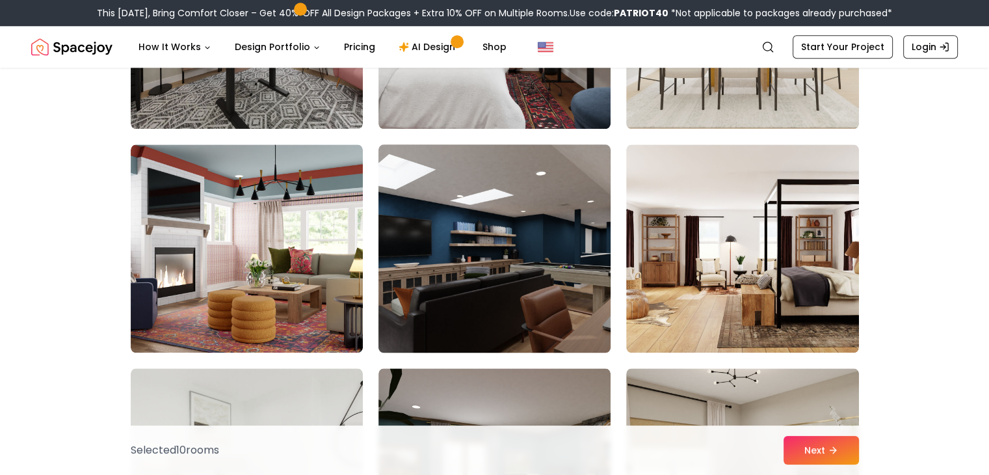
scroll to position [6310, 0]
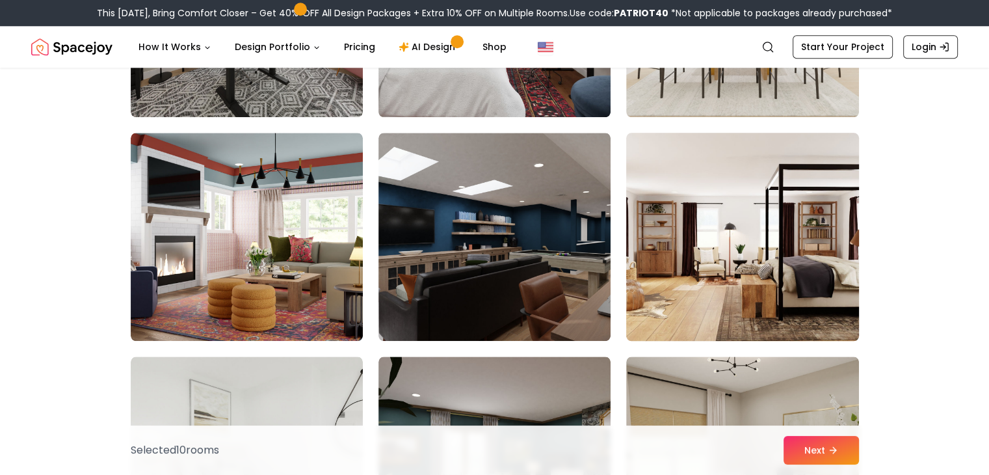
click at [712, 274] on img at bounding box center [743, 236] width 244 height 219
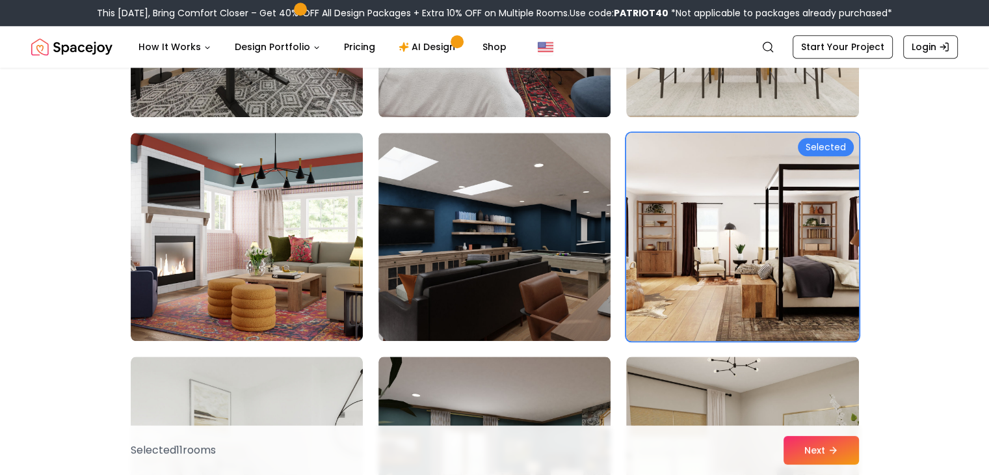
click at [747, 189] on img at bounding box center [743, 236] width 244 height 219
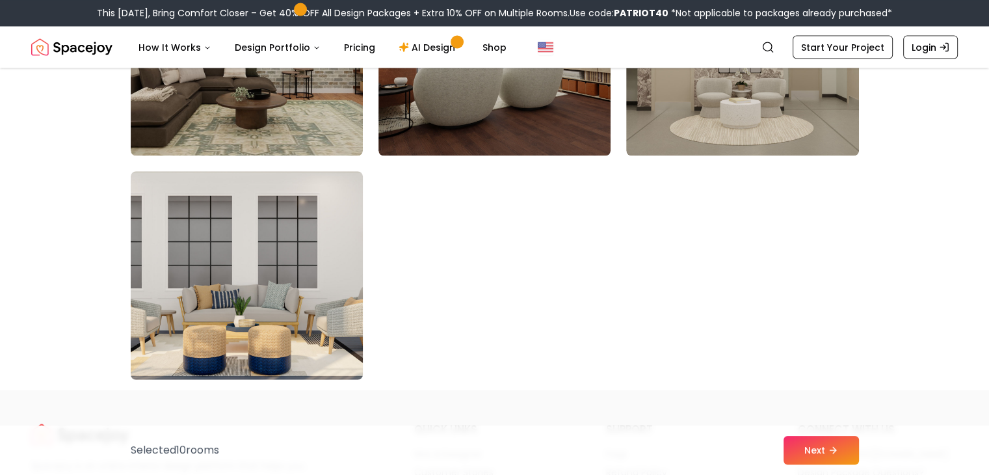
scroll to position [7415, 0]
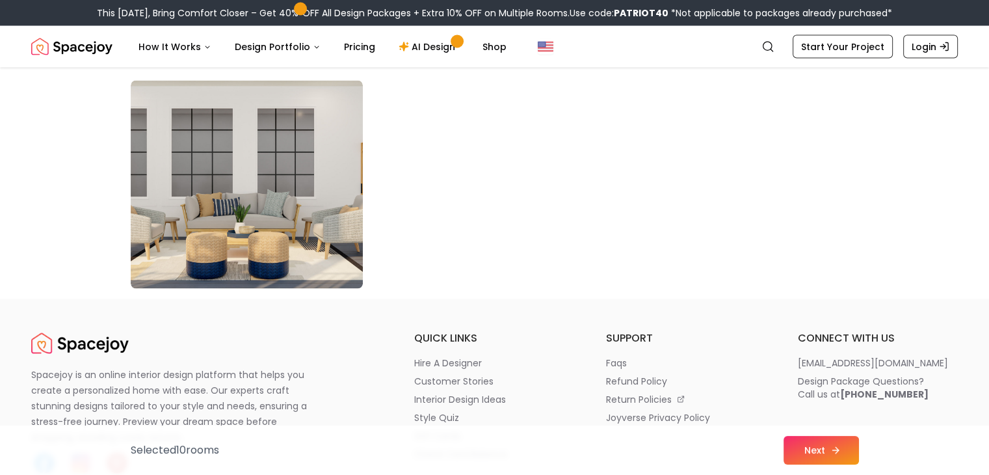
click at [838, 452] on icon at bounding box center [836, 450] width 10 height 10
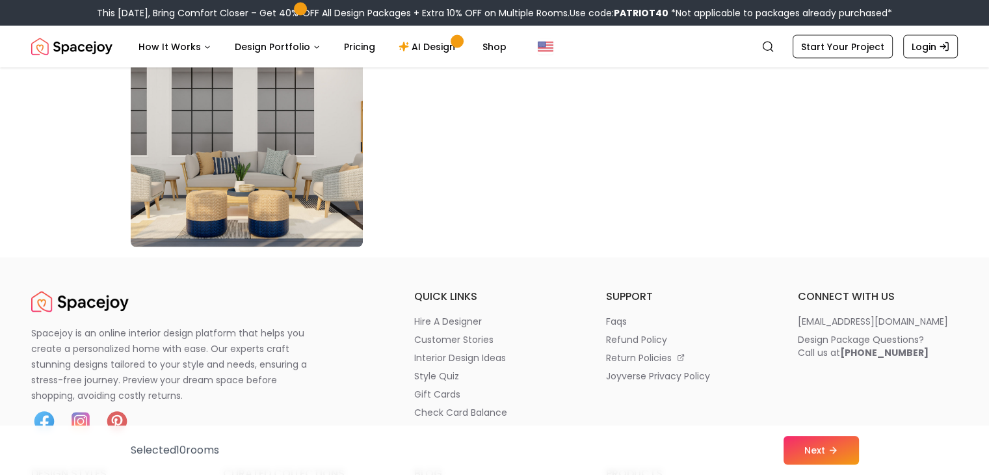
scroll to position [7480, 0]
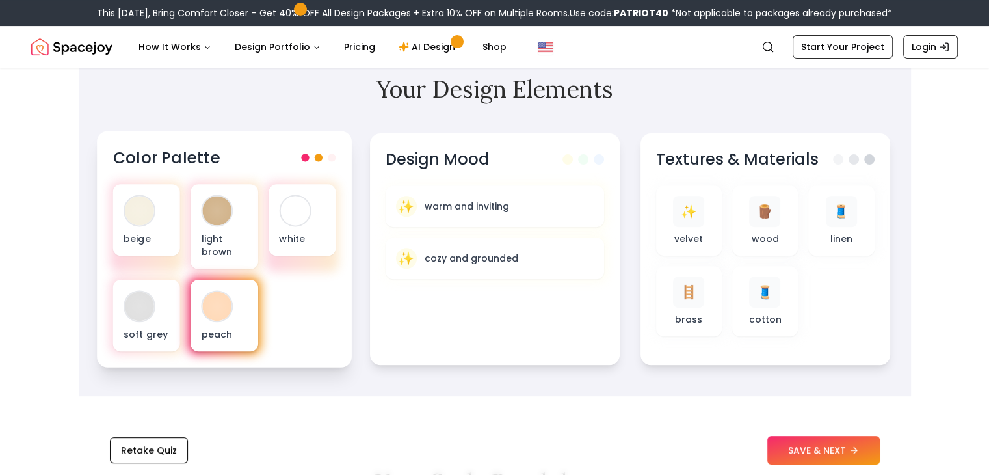
scroll to position [390, 0]
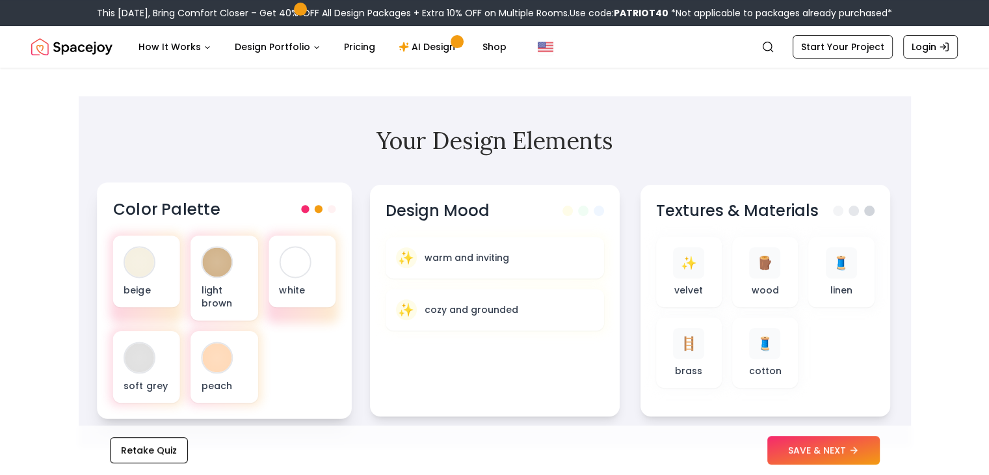
click at [312, 211] on div at bounding box center [318, 209] width 34 height 8
click at [269, 360] on div "beige light brown white soft grey peach" at bounding box center [224, 318] width 223 height 167
click at [247, 378] on div "peach" at bounding box center [224, 367] width 67 height 72
click at [204, 336] on div "peach" at bounding box center [224, 367] width 67 height 72
drag, startPoint x: 138, startPoint y: 336, endPoint x: 137, endPoint y: 327, distance: 9.1
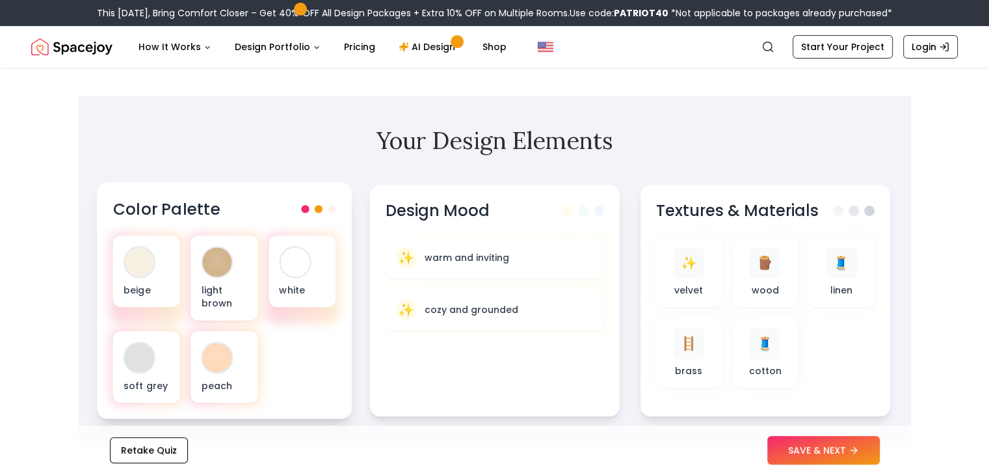
click at [137, 331] on div "soft grey" at bounding box center [146, 367] width 67 height 72
click at [327, 216] on div "Color Palette" at bounding box center [224, 208] width 223 height 21
click at [620, 189] on div "Design Mood ✨ warm and inviting ✨ cozy and grounded" at bounding box center [495, 300] width 255 height 236
drag, startPoint x: 591, startPoint y: 205, endPoint x: 589, endPoint y: 215, distance: 10.7
click at [590, 210] on div at bounding box center [585, 209] width 42 height 10
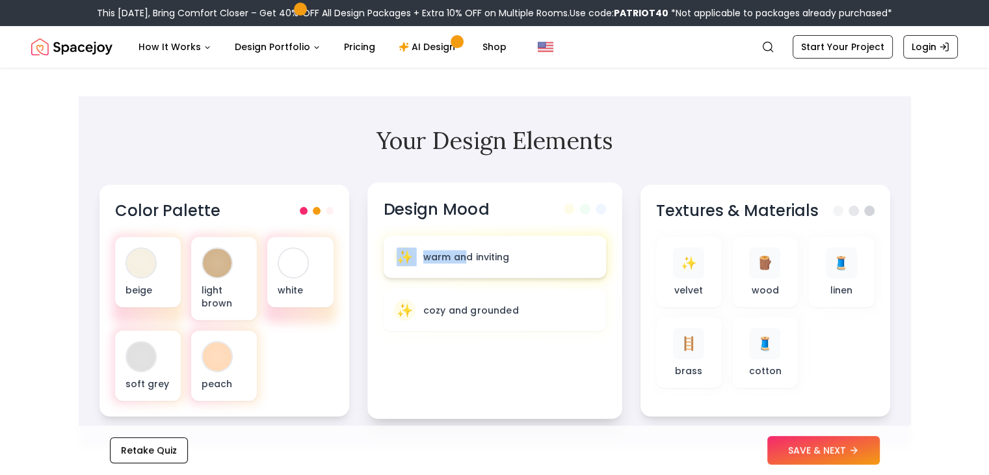
drag, startPoint x: 583, startPoint y: 217, endPoint x: 467, endPoint y: 273, distance: 128.3
click at [467, 273] on div "Design Mood ✨ warm and inviting ✨ cozy and grounded" at bounding box center [495, 300] width 255 height 236
drag, startPoint x: 497, startPoint y: 255, endPoint x: 611, endPoint y: 240, distance: 115.5
click at [611, 240] on div "Design Mood ✨ warm and inviting ✨ cozy and grounded" at bounding box center [495, 300] width 255 height 236
click at [884, 325] on div "Textures & Materials ✨ velvet 🪵 wood 🧵 linen 🪜 brass 🧵 cotton" at bounding box center [765, 300] width 255 height 236
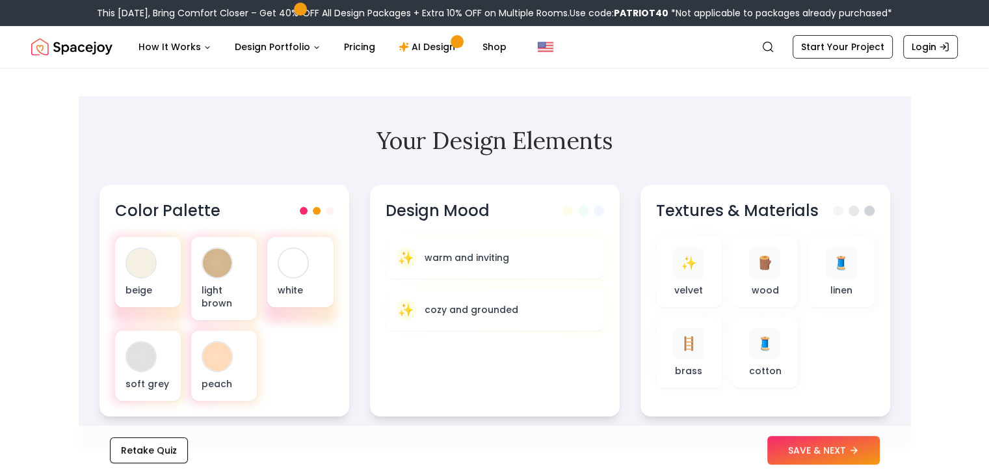
click at [903, 322] on section "Your Design Elements Color Palette beige light brown white soft grey peach Desi…" at bounding box center [495, 271] width 833 height 351
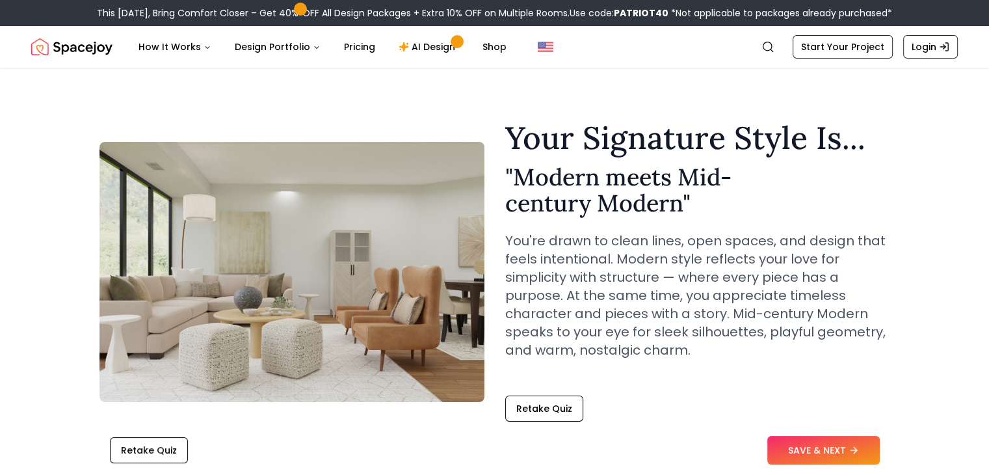
scroll to position [0, 0]
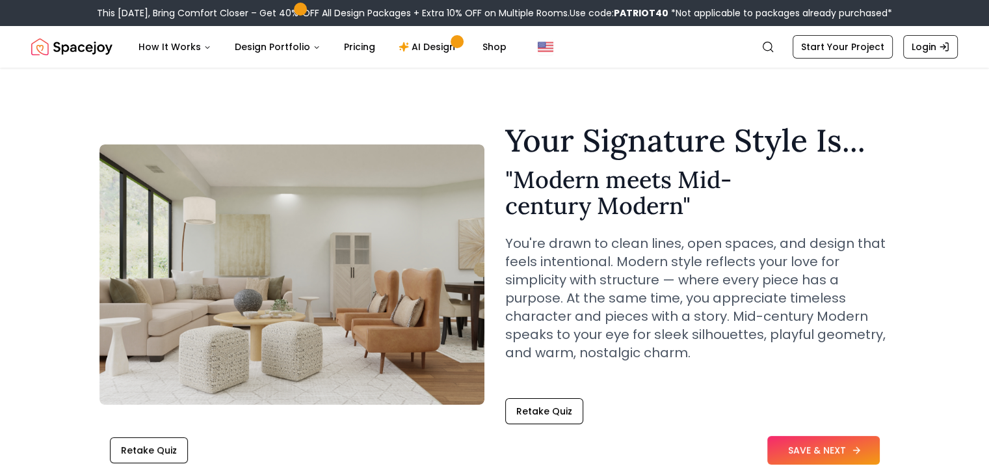
click at [838, 455] on button "SAVE & NEXT" at bounding box center [824, 450] width 113 height 29
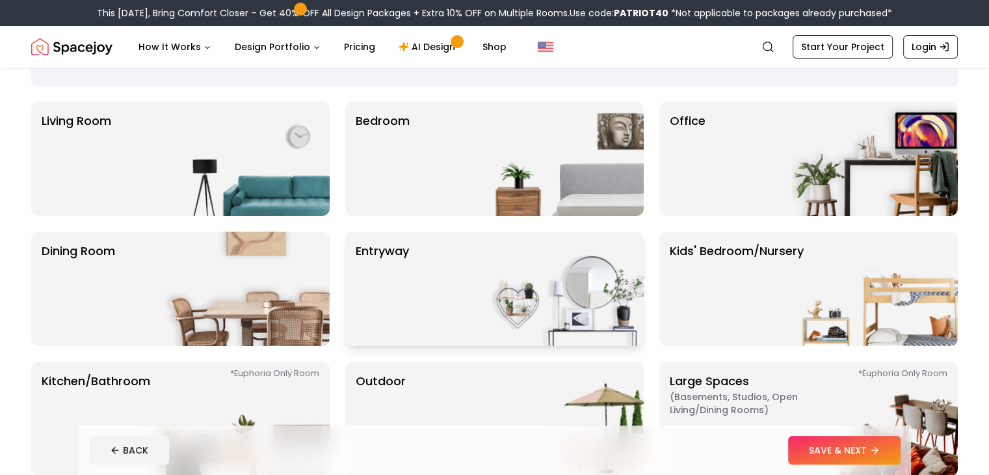
scroll to position [65, 0]
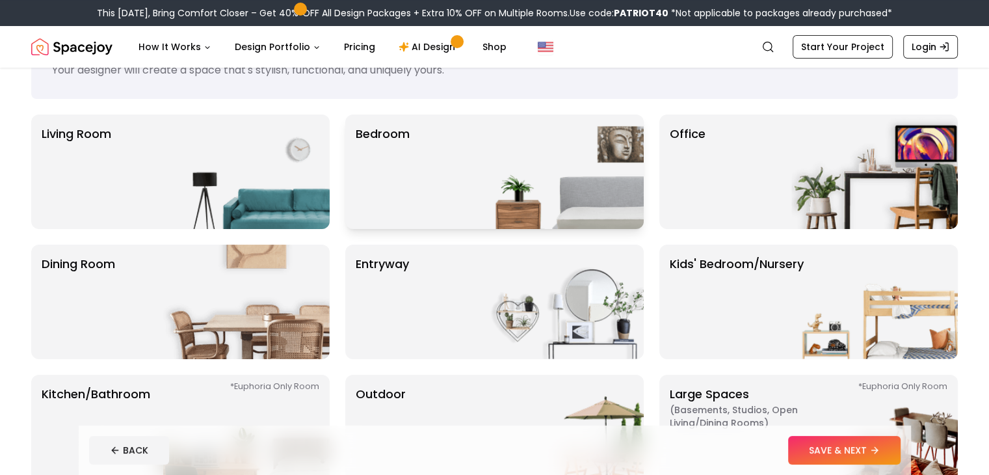
click at [477, 159] on img at bounding box center [560, 171] width 167 height 114
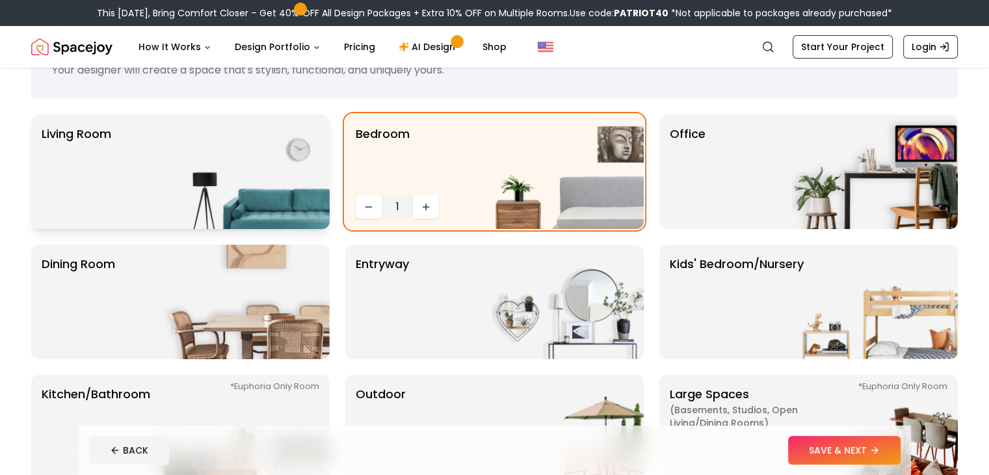
click at [156, 198] on div "Living Room" at bounding box center [180, 171] width 299 height 114
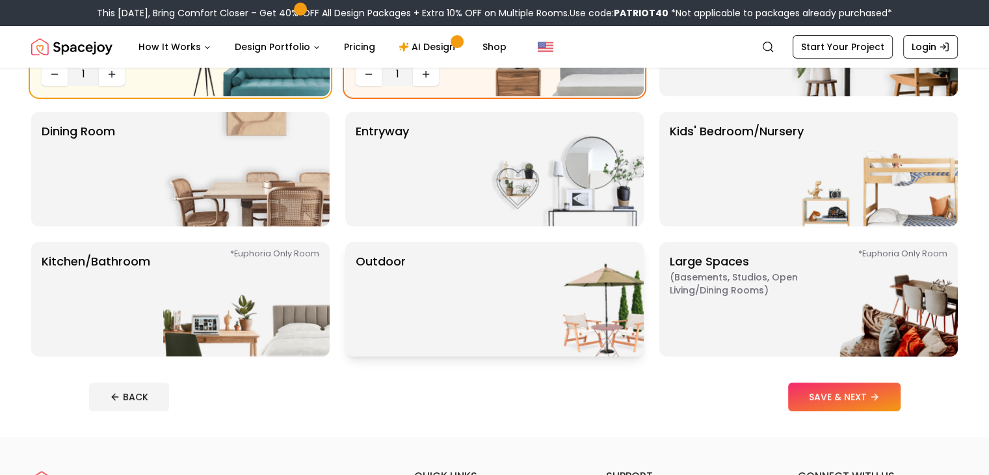
scroll to position [195, 0]
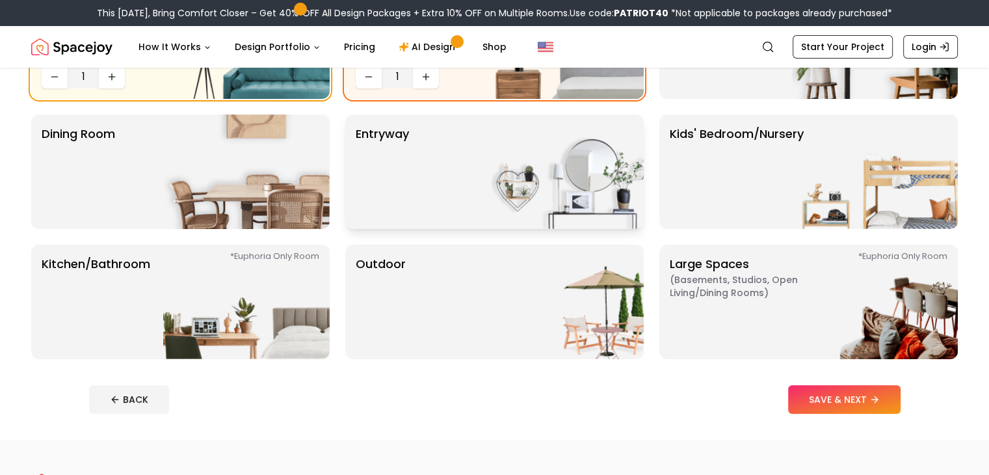
click at [454, 189] on div "entryway" at bounding box center [494, 171] width 299 height 114
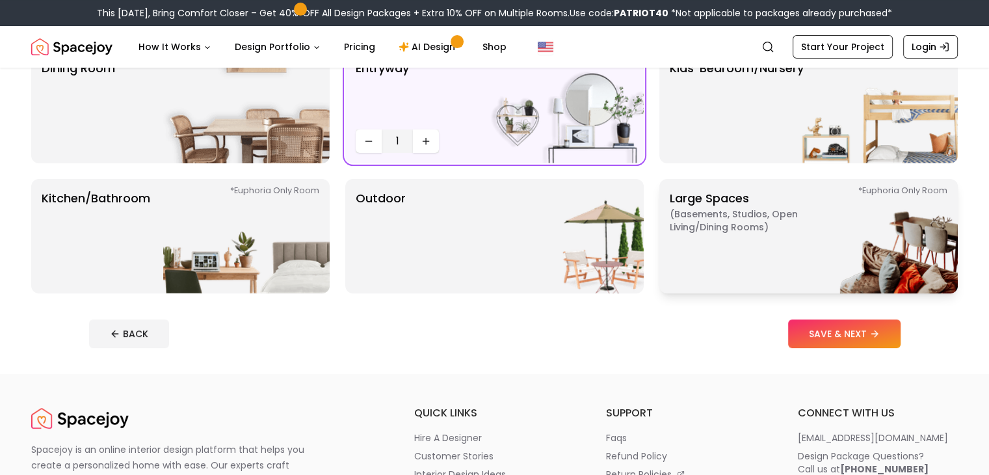
scroll to position [260, 0]
click at [898, 346] on button "SAVE & NEXT" at bounding box center [844, 334] width 113 height 29
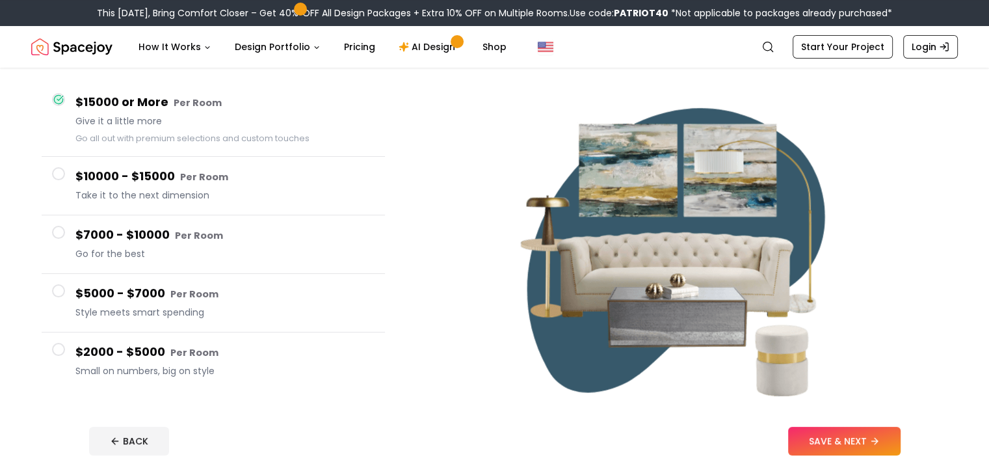
scroll to position [130, 0]
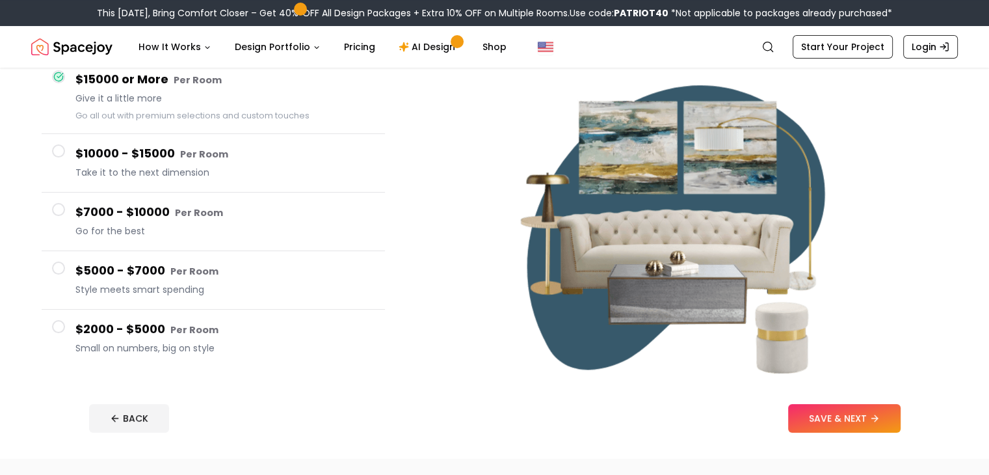
click at [57, 323] on span at bounding box center [58, 326] width 13 height 13
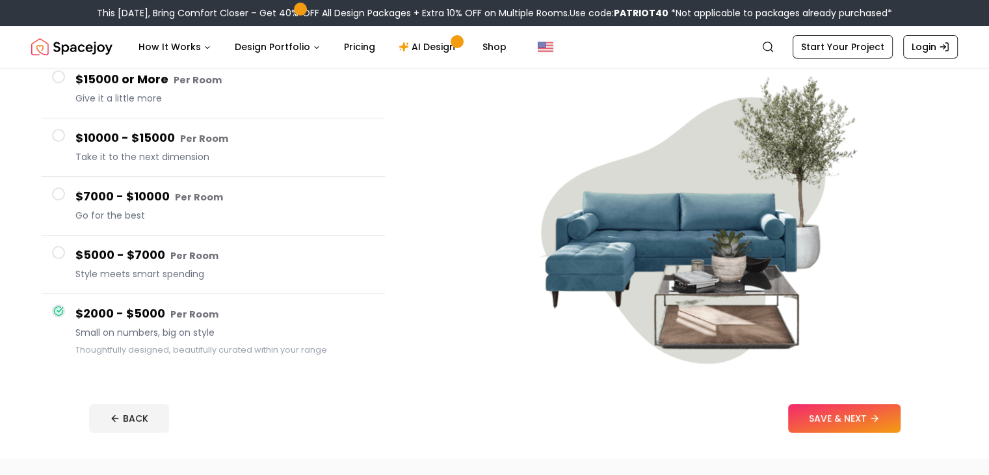
click at [57, 254] on span at bounding box center [58, 252] width 13 height 13
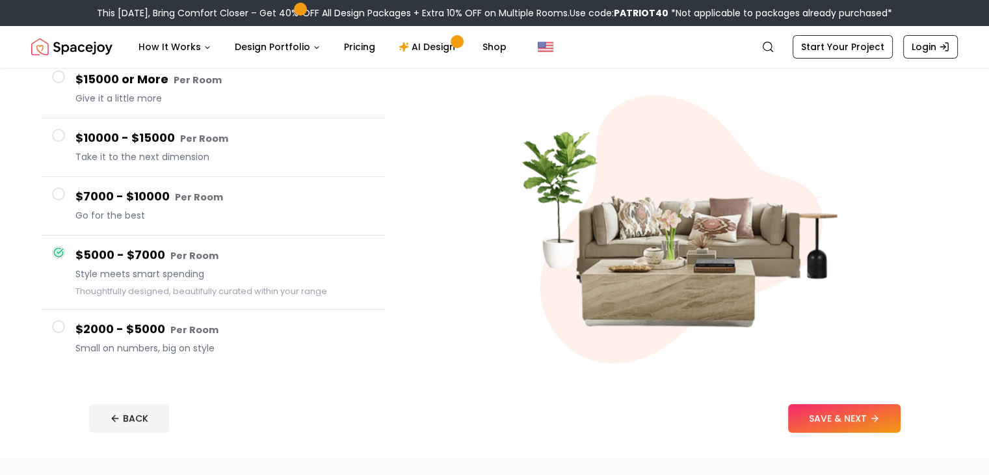
click at [57, 323] on span at bounding box center [58, 326] width 13 height 13
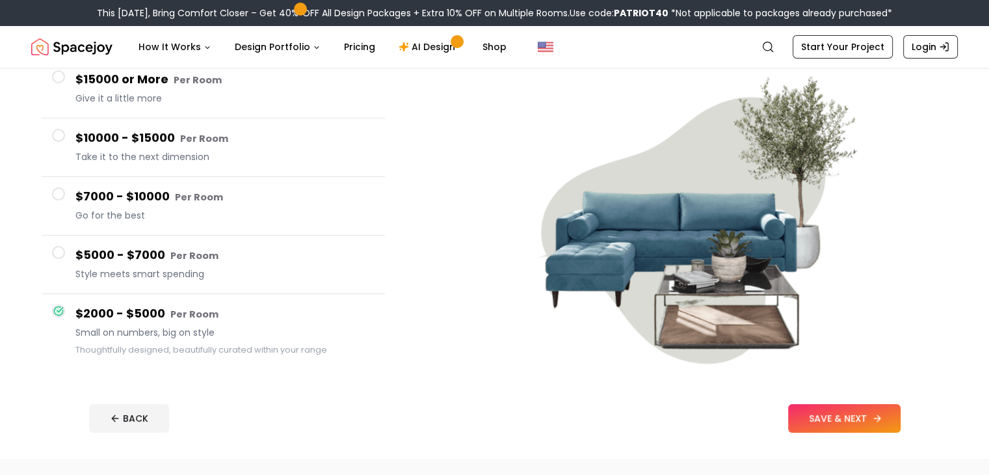
click at [901, 416] on button "SAVE & NEXT" at bounding box center [844, 418] width 113 height 29
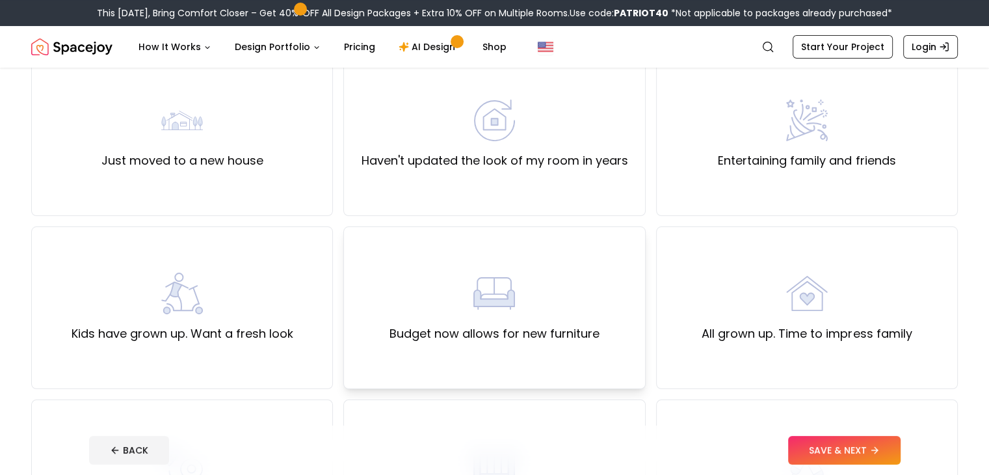
scroll to position [130, 0]
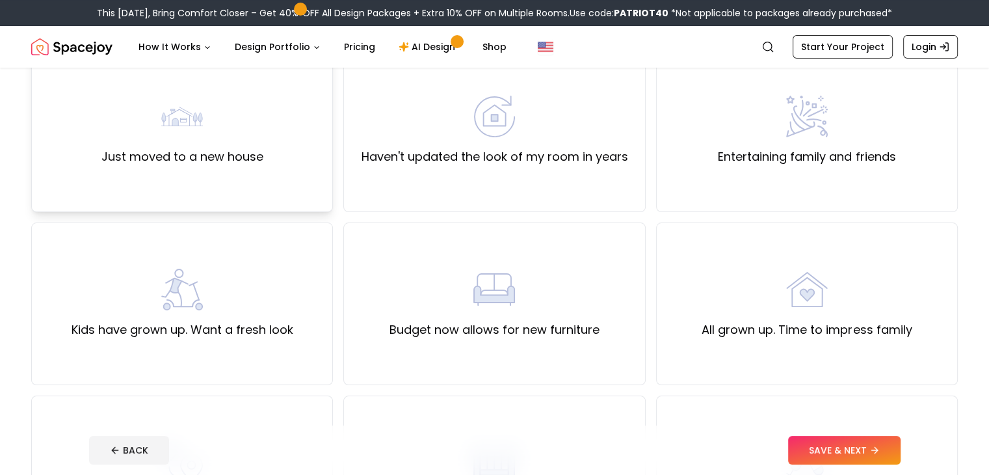
click at [247, 127] on div "Just moved to a new house" at bounding box center [182, 131] width 162 height 70
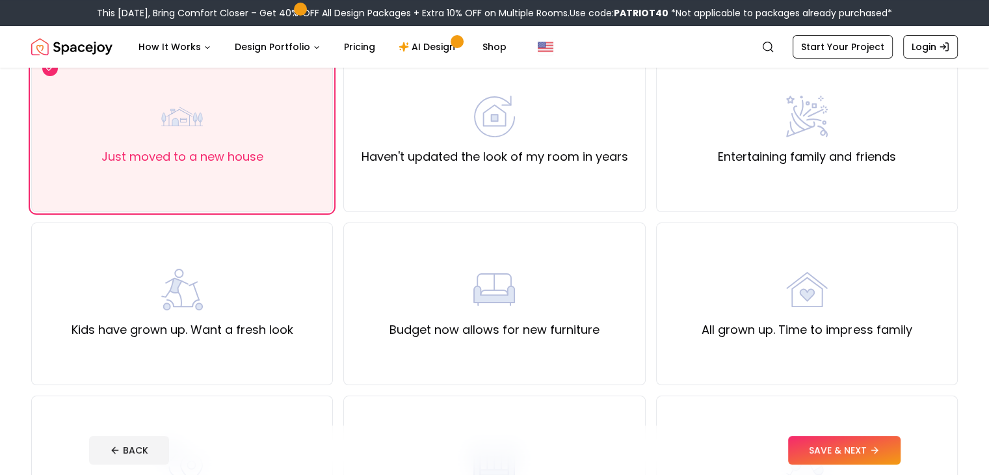
drag, startPoint x: 886, startPoint y: 445, endPoint x: 874, endPoint y: 440, distance: 12.6
click at [885, 445] on button "SAVE & NEXT" at bounding box center [844, 450] width 113 height 29
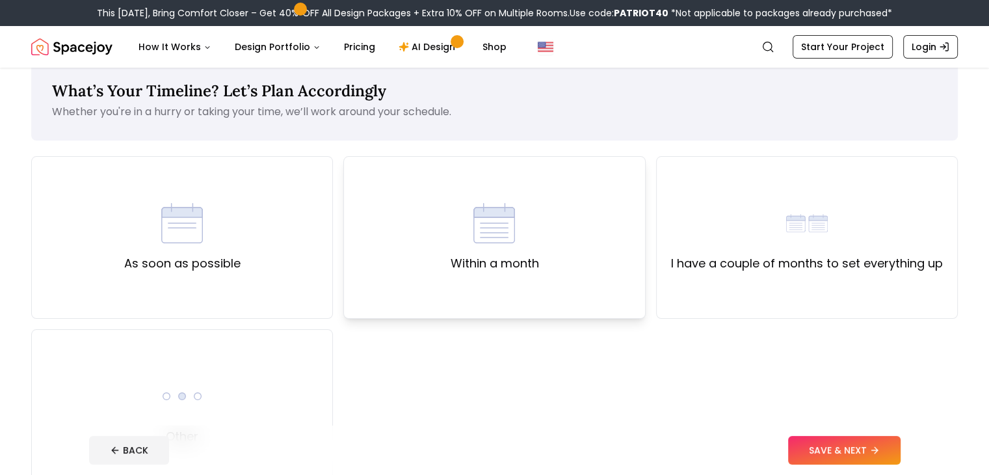
scroll to position [65, 0]
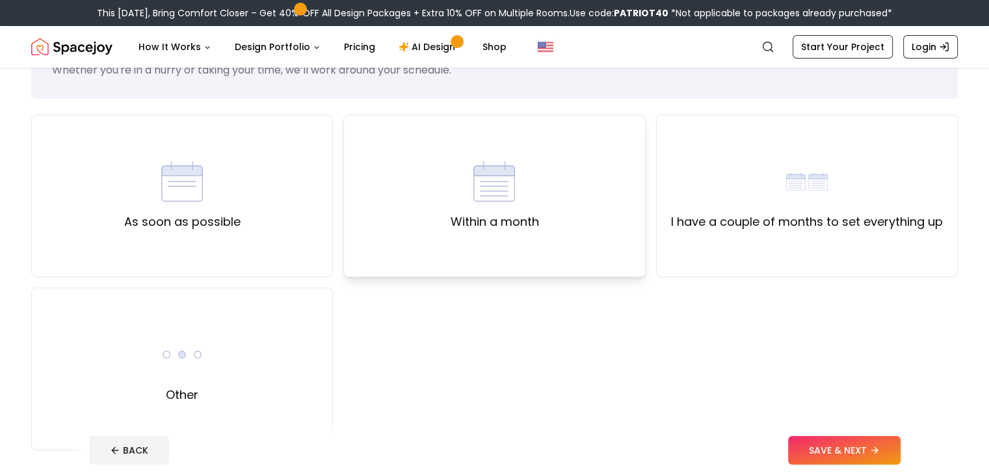
click at [513, 208] on div "Within a month" at bounding box center [494, 196] width 88 height 70
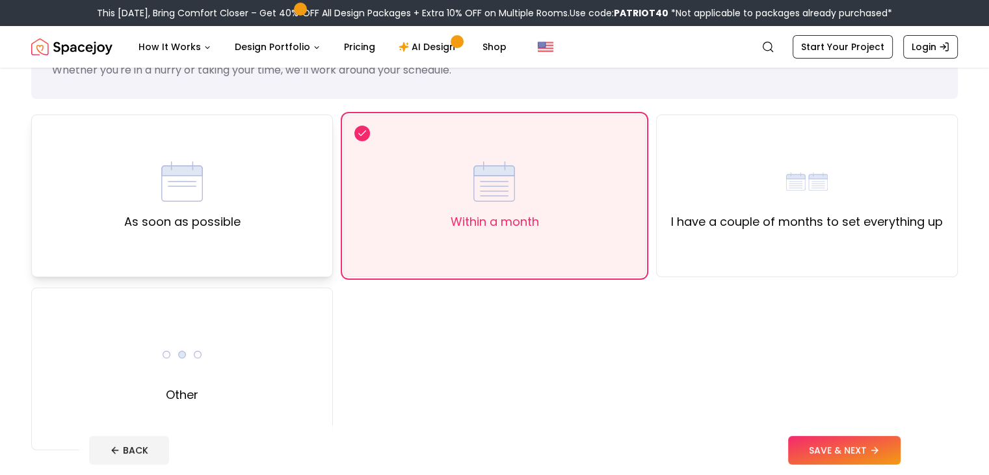
click at [257, 260] on div "As soon as possible" at bounding box center [182, 195] width 302 height 163
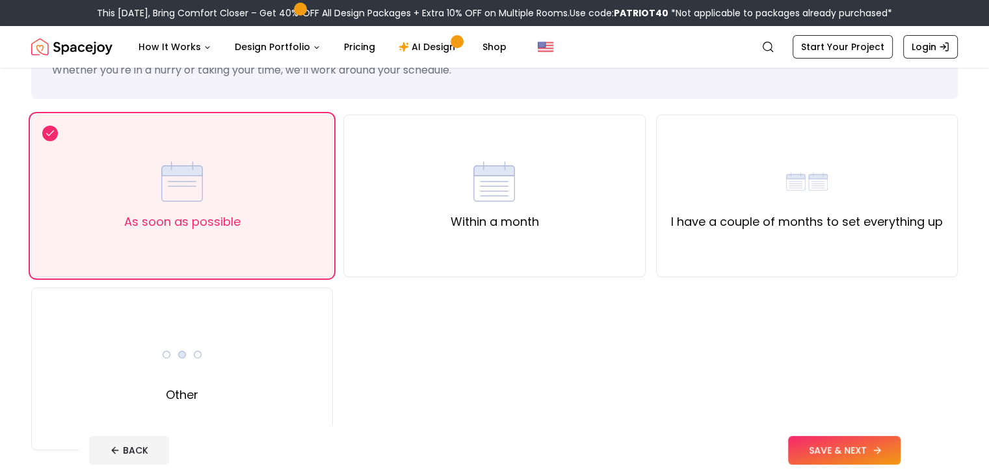
click at [901, 450] on button "SAVE & NEXT" at bounding box center [844, 450] width 113 height 29
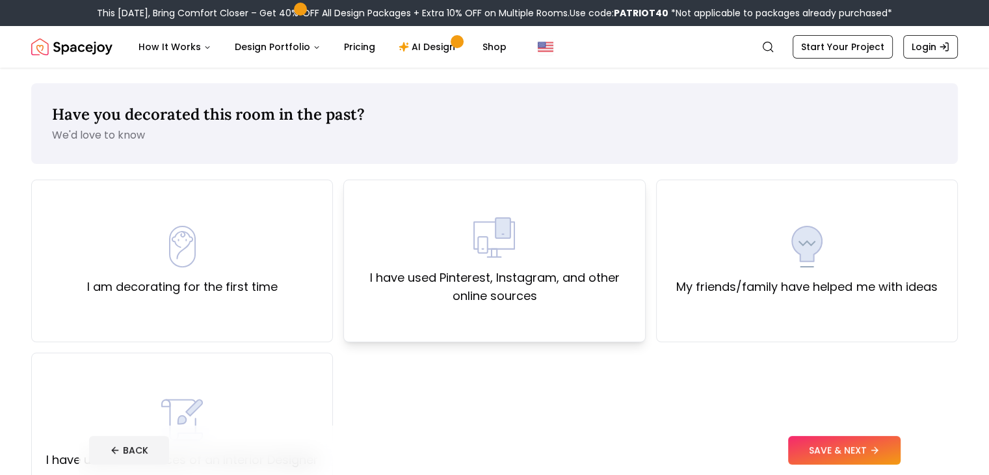
scroll to position [390, 0]
